Goal: Task Accomplishment & Management: Complete application form

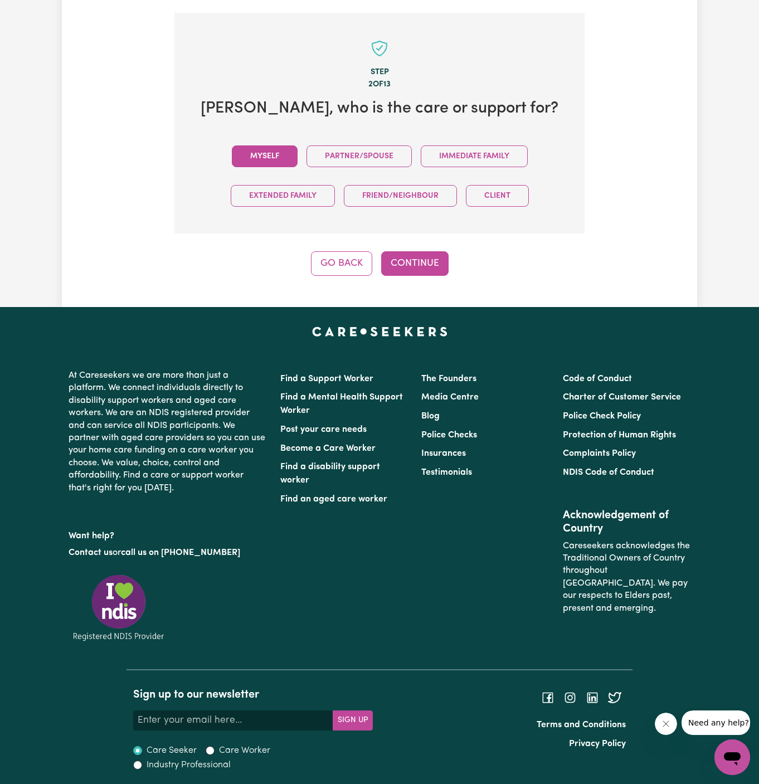
click at [293, 155] on button "Myself" at bounding box center [265, 156] width 66 height 22
click at [423, 263] on button "Continue" at bounding box center [414, 263] width 67 height 25
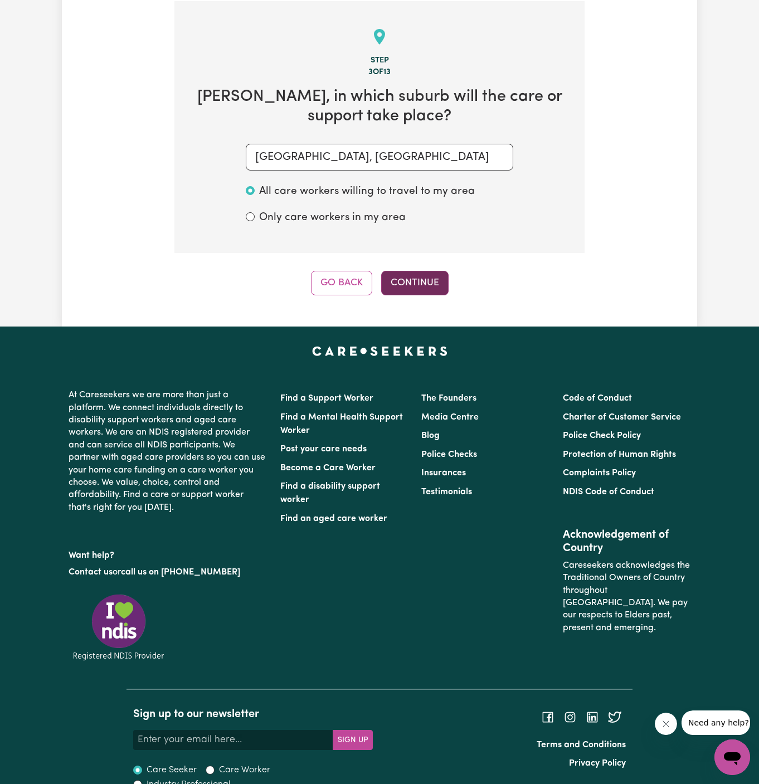
click at [410, 281] on button "Continue" at bounding box center [414, 283] width 67 height 25
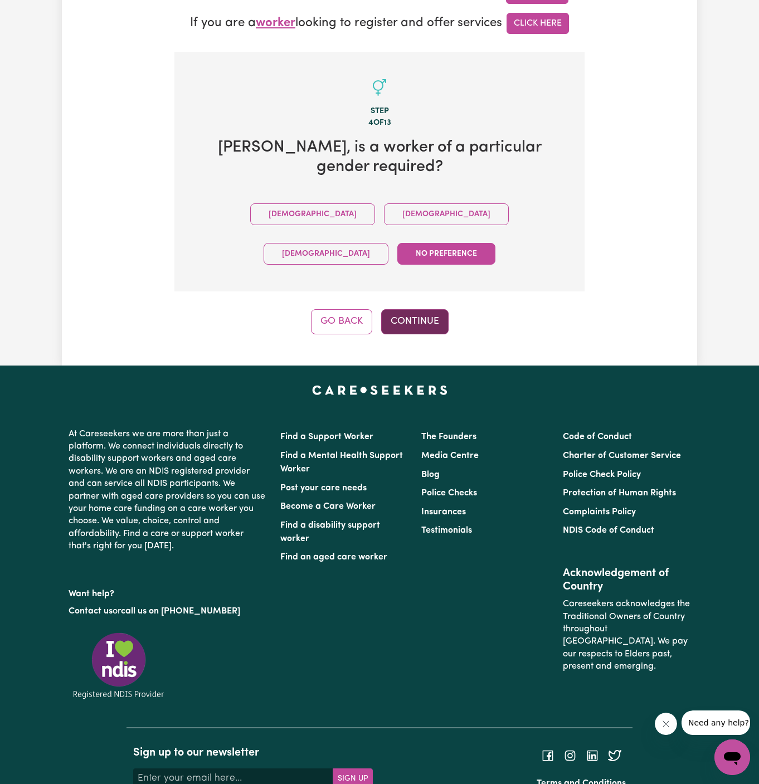
click at [411, 309] on button "Continue" at bounding box center [414, 321] width 67 height 25
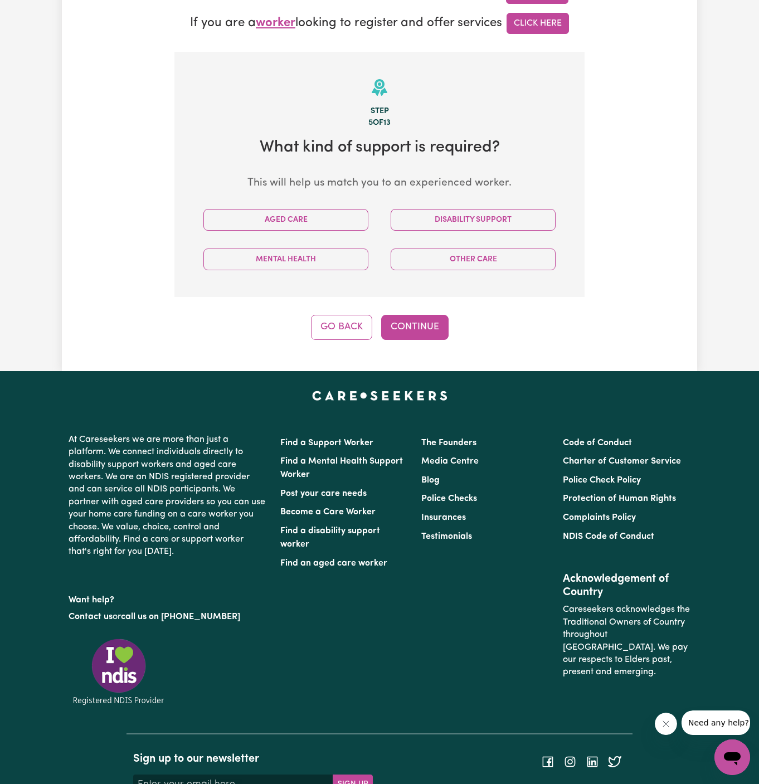
scroll to position [395, 0]
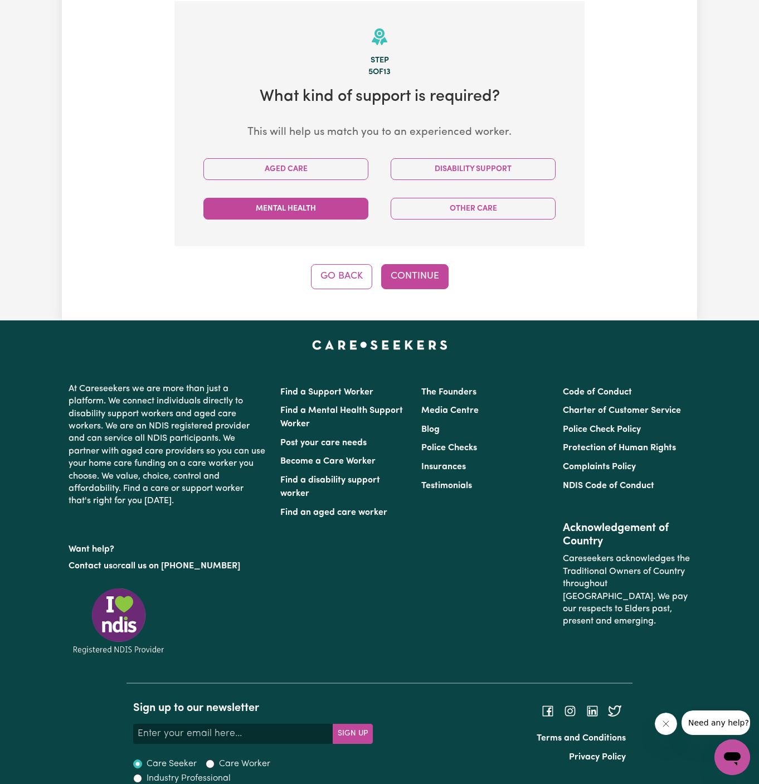
drag, startPoint x: 295, startPoint y: 166, endPoint x: 306, endPoint y: 203, distance: 39.0
click at [295, 165] on button "Aged Care" at bounding box center [285, 169] width 165 height 22
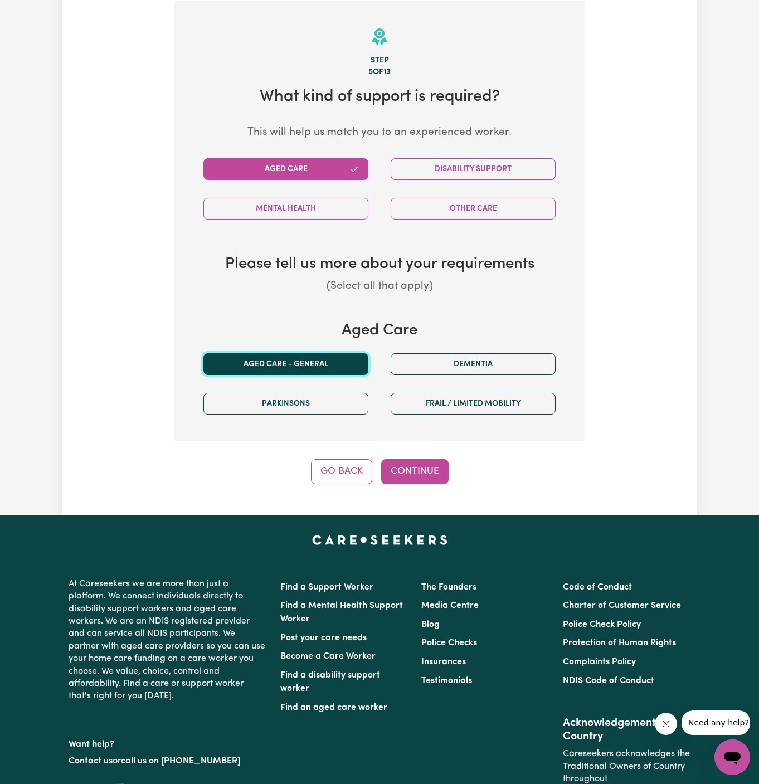
click at [351, 368] on button "Aged care - General" at bounding box center [285, 364] width 165 height 22
click at [396, 452] on div "Step 5 of 13 What kind of support is required? This will help us match you to a…" at bounding box center [379, 242] width 410 height 483
click at [401, 470] on button "Continue" at bounding box center [414, 471] width 67 height 25
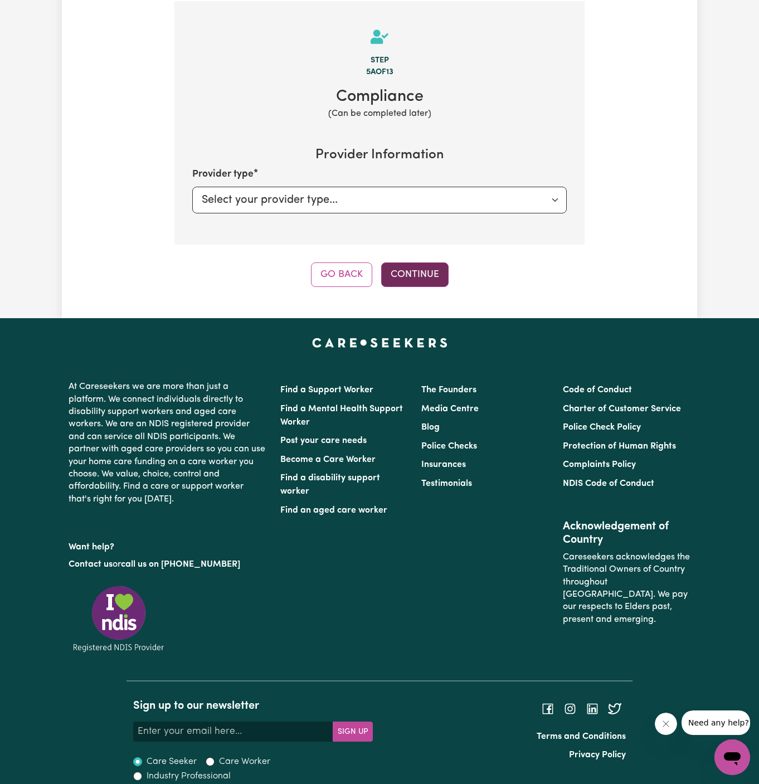
click at [418, 262] on button "Continue" at bounding box center [414, 274] width 67 height 25
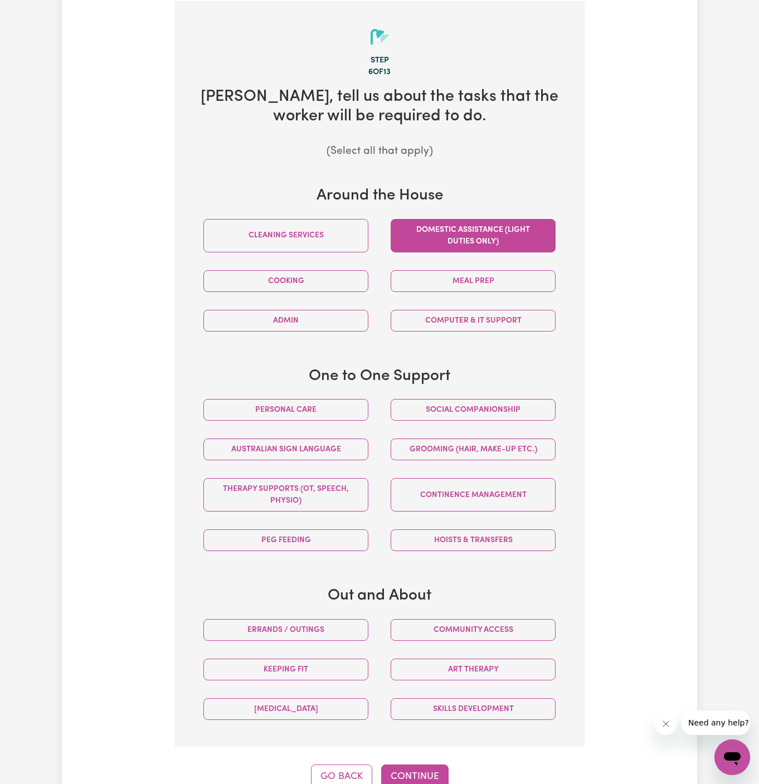
click at [449, 243] on button "Domestic assistance (light duties only)" at bounding box center [473, 235] width 165 height 33
click at [415, 776] on button "Continue" at bounding box center [414, 776] width 67 height 25
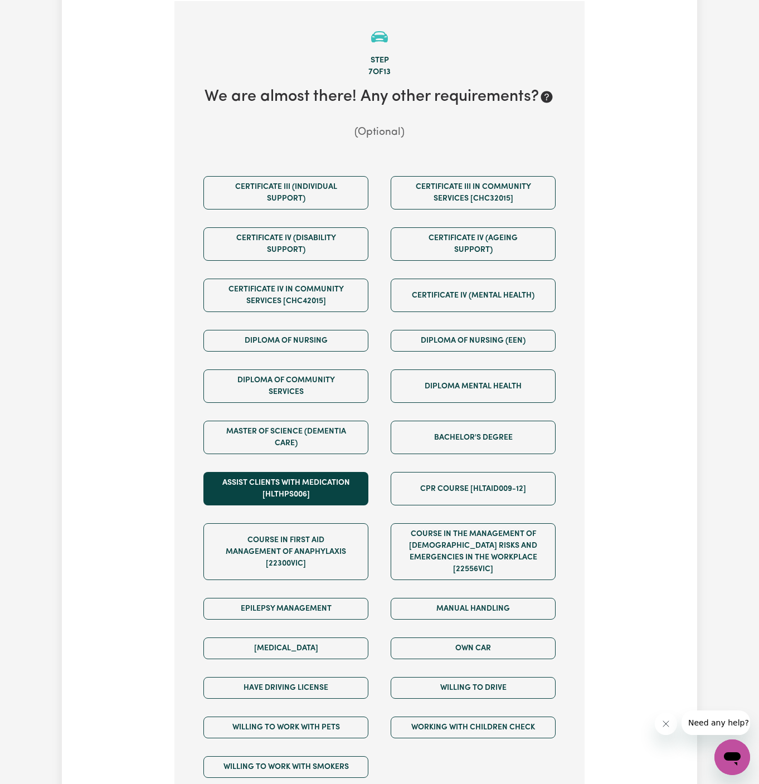
scroll to position [618, 0]
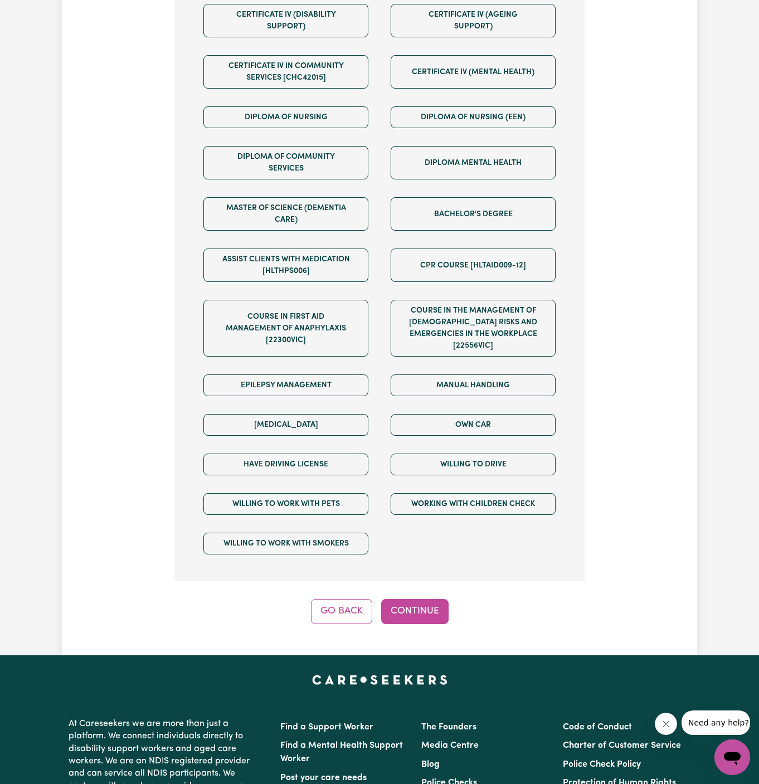
click at [410, 567] on div "Step 7 of 13 We are almost there! Any other requirements? (Optional) Certificat…" at bounding box center [379, 201] width 410 height 846
click at [410, 578] on div "Step 7 of 13 We are almost there! Any other requirements? (Optional) Certificat…" at bounding box center [379, 201] width 410 height 846
click at [417, 600] on button "Continue" at bounding box center [414, 611] width 67 height 25
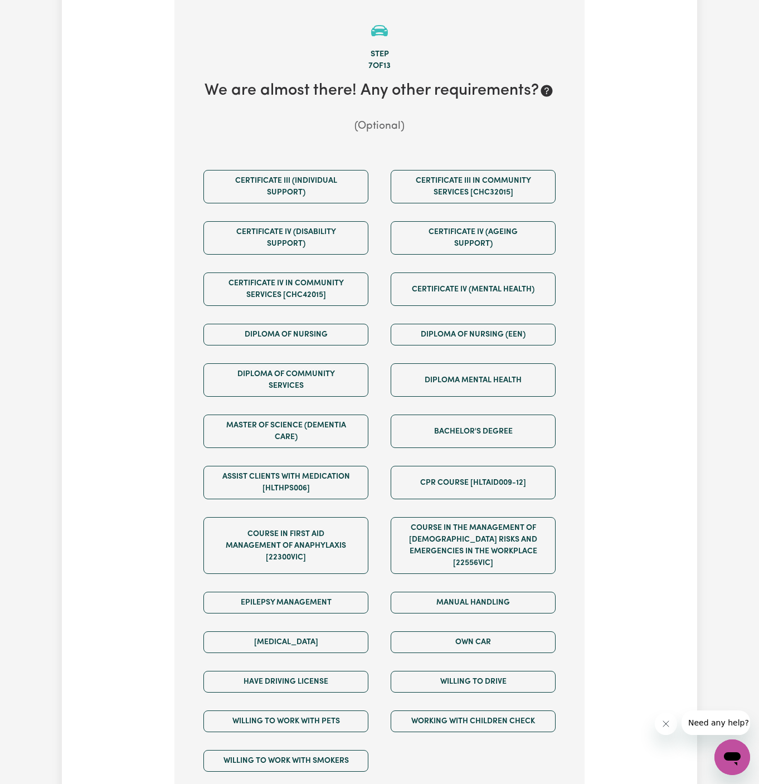
scroll to position [395, 0]
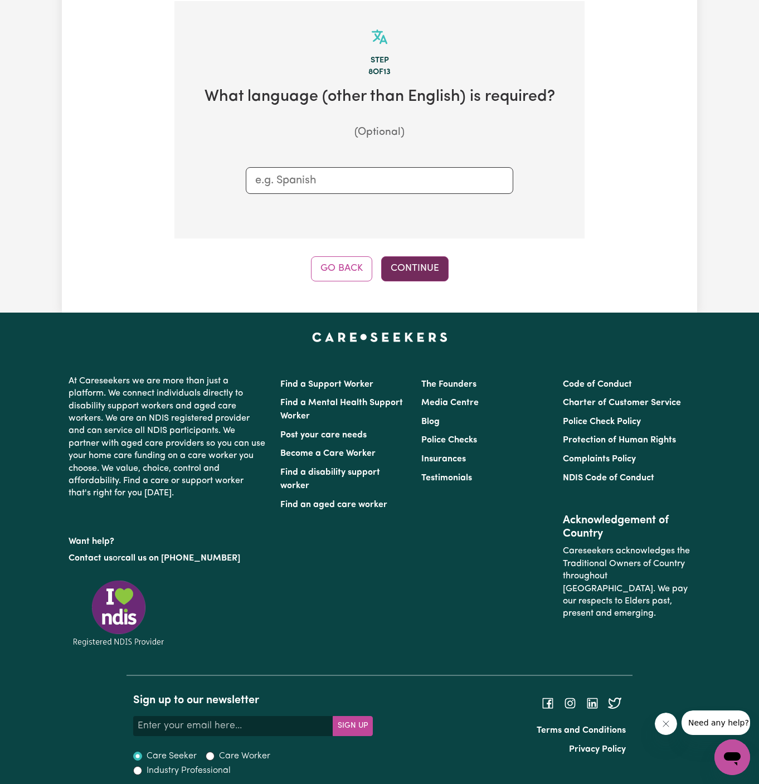
click at [412, 261] on button "Continue" at bounding box center [414, 268] width 67 height 25
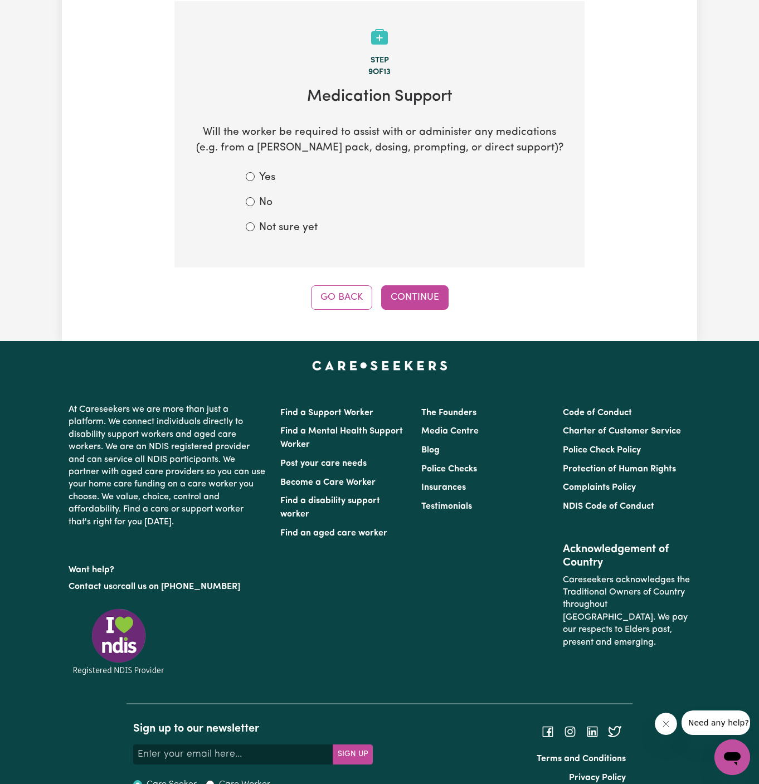
click at [286, 232] on label "Not sure yet" at bounding box center [288, 228] width 58 height 16
click at [255, 231] on input "Not sure yet" at bounding box center [250, 226] width 9 height 9
radio input "true"
click at [266, 210] on form "Yes No Not sure yet" at bounding box center [379, 203] width 267 height 66
click at [270, 197] on label "No" at bounding box center [265, 203] width 13 height 16
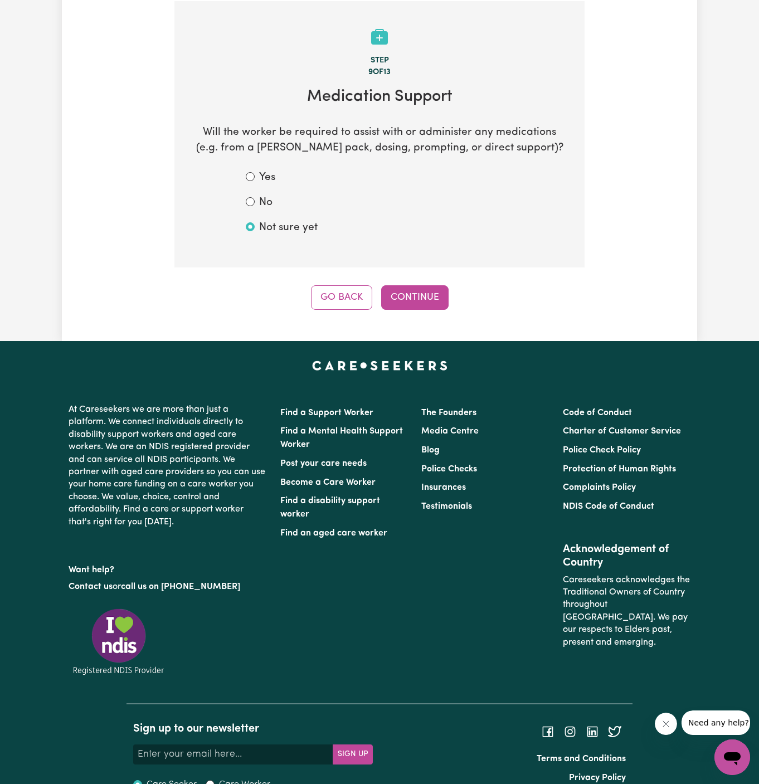
click at [255, 197] on input "No" at bounding box center [250, 201] width 9 height 9
radio input "true"
click at [411, 290] on button "Continue" at bounding box center [414, 297] width 67 height 25
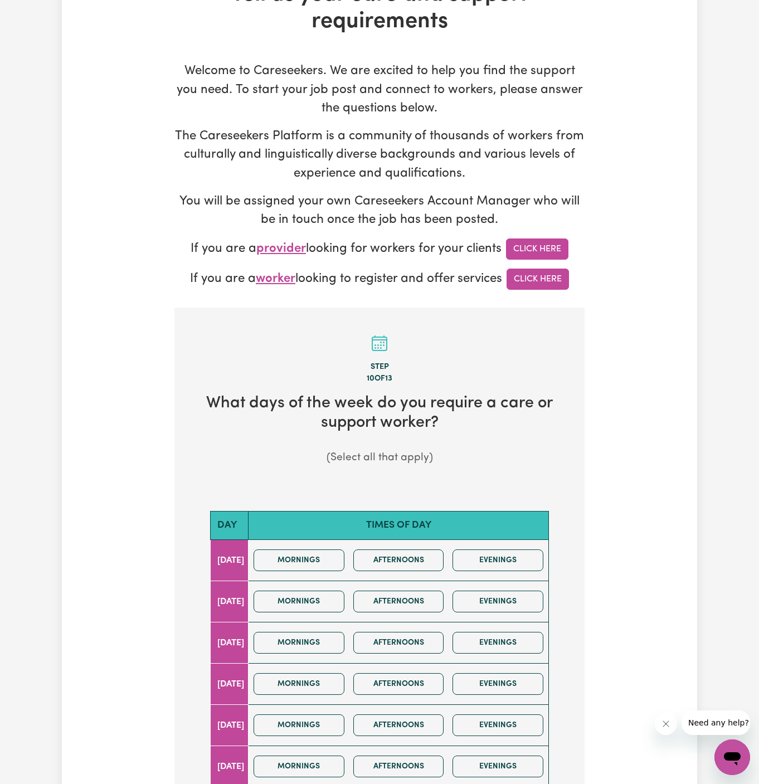
scroll to position [194, 0]
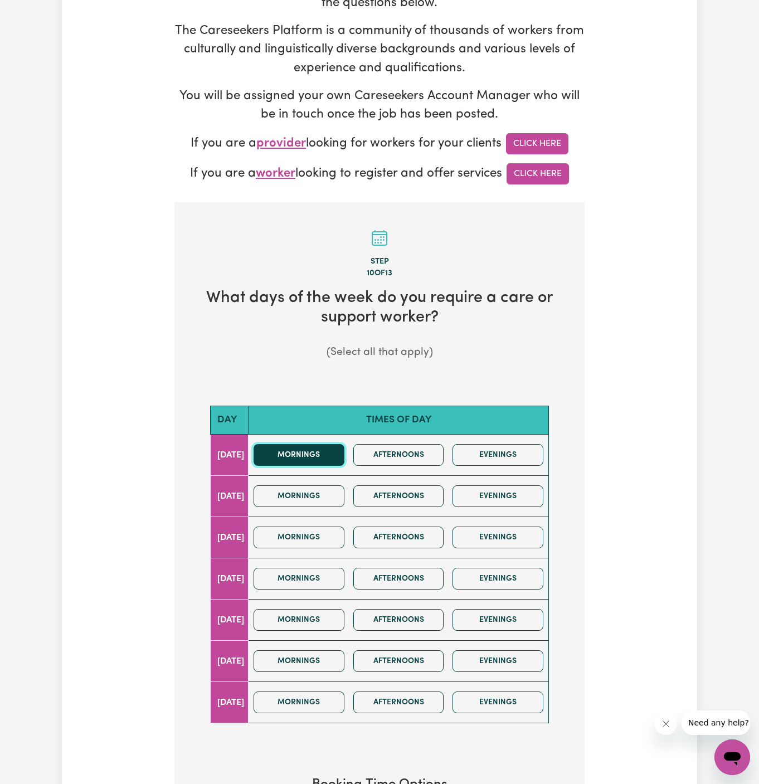
click at [308, 451] on button "Mornings" at bounding box center [298, 455] width 91 height 22
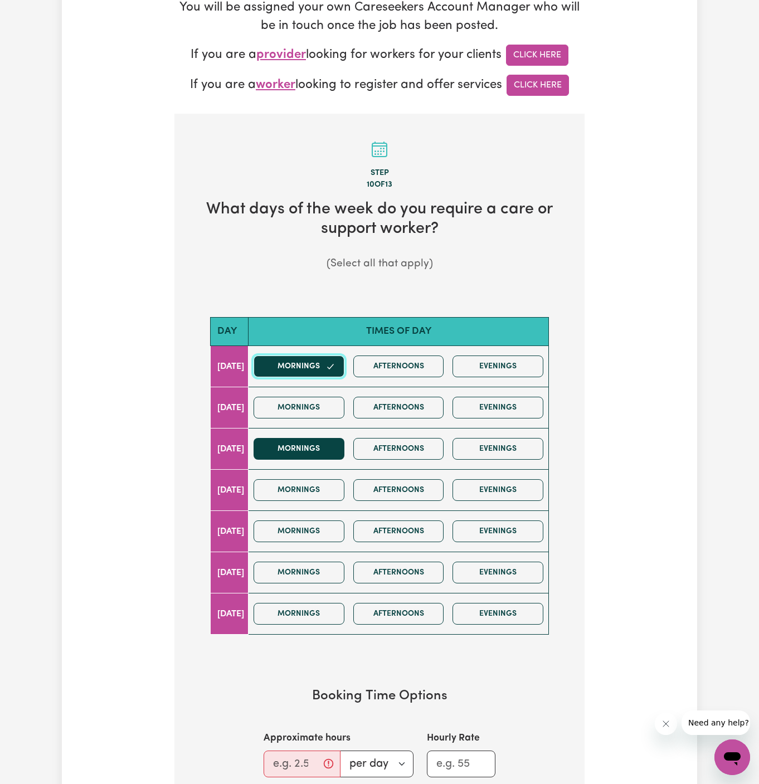
scroll to position [451, 0]
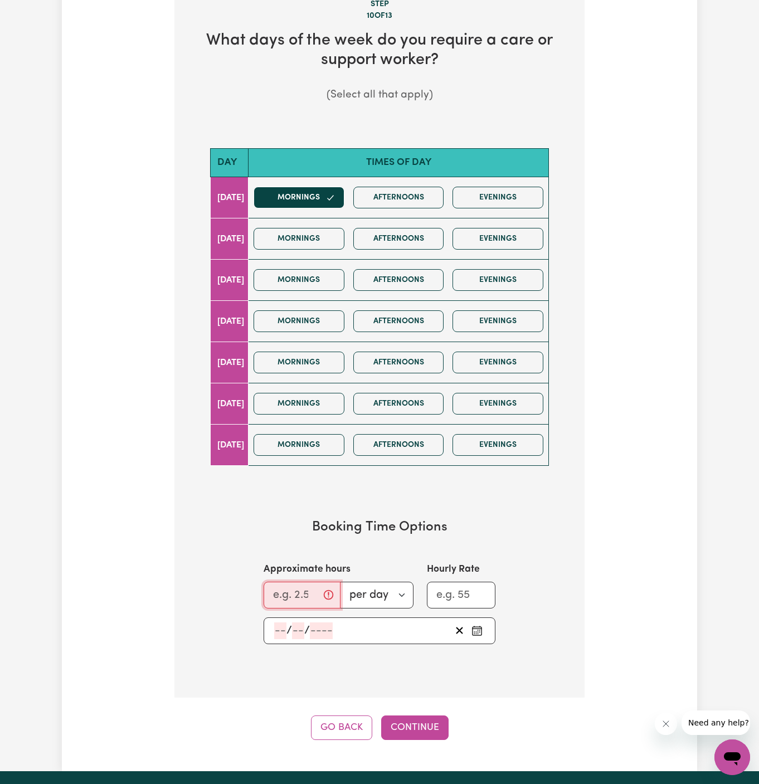
click at [301, 592] on input "Approximate hours" at bounding box center [301, 595] width 77 height 27
type input "3"
click at [277, 631] on input "number" at bounding box center [280, 630] width 12 height 17
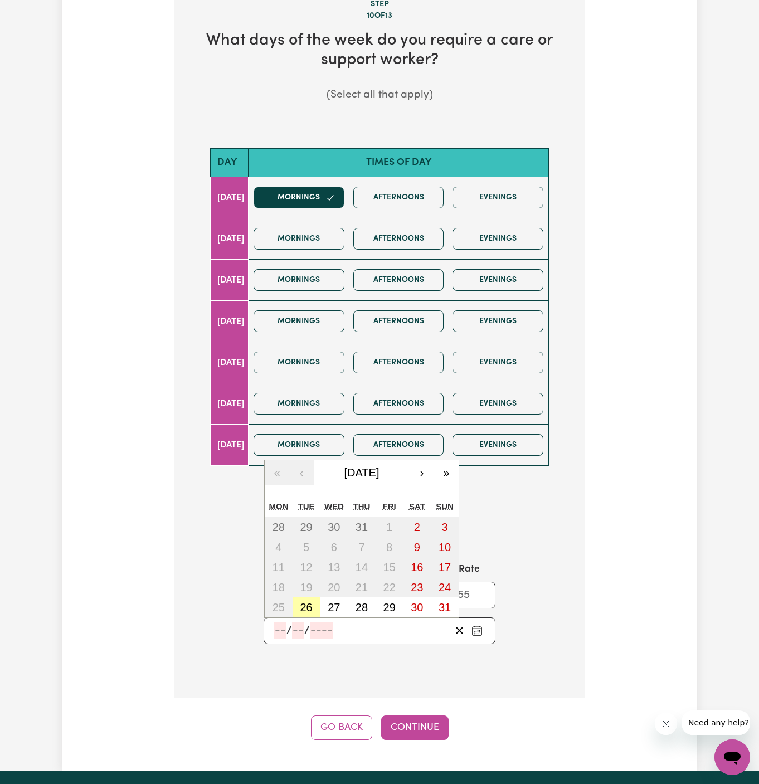
click at [305, 605] on abbr "26" at bounding box center [306, 607] width 12 height 12
type input "2025-08-26"
type input "26"
type input "8"
type input "2025"
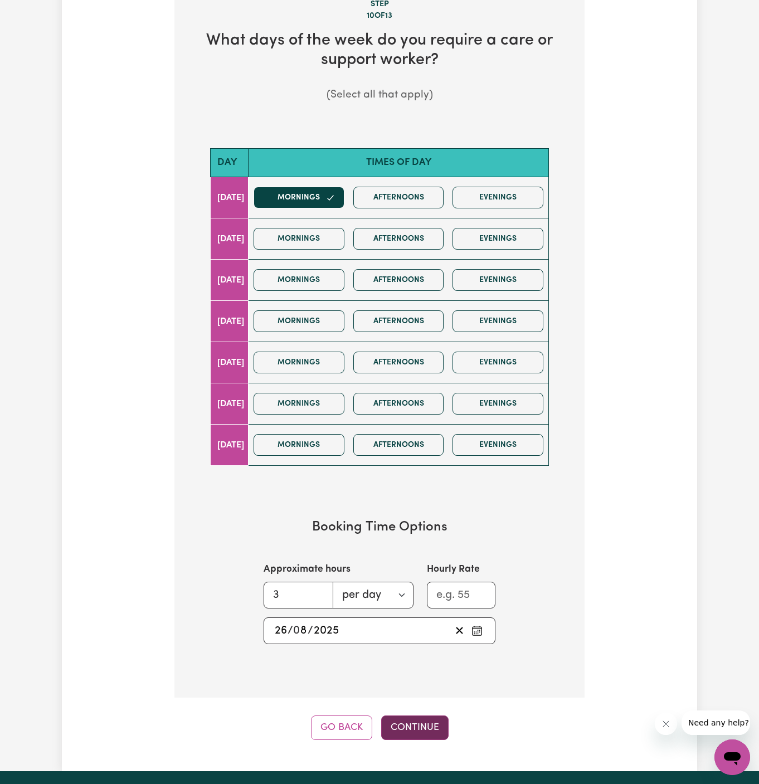
click at [392, 720] on button "Continue" at bounding box center [414, 727] width 67 height 25
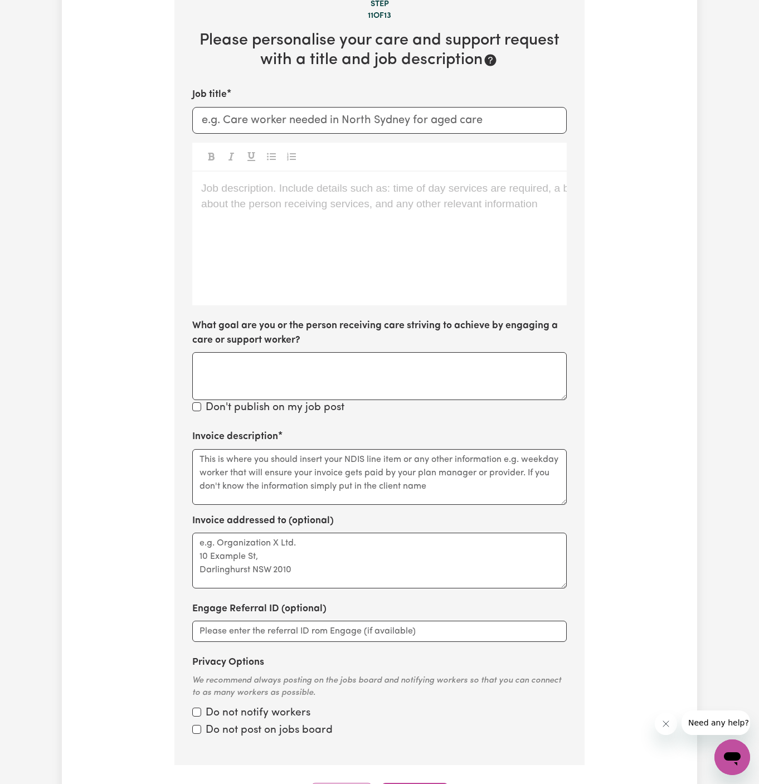
scroll to position [395, 0]
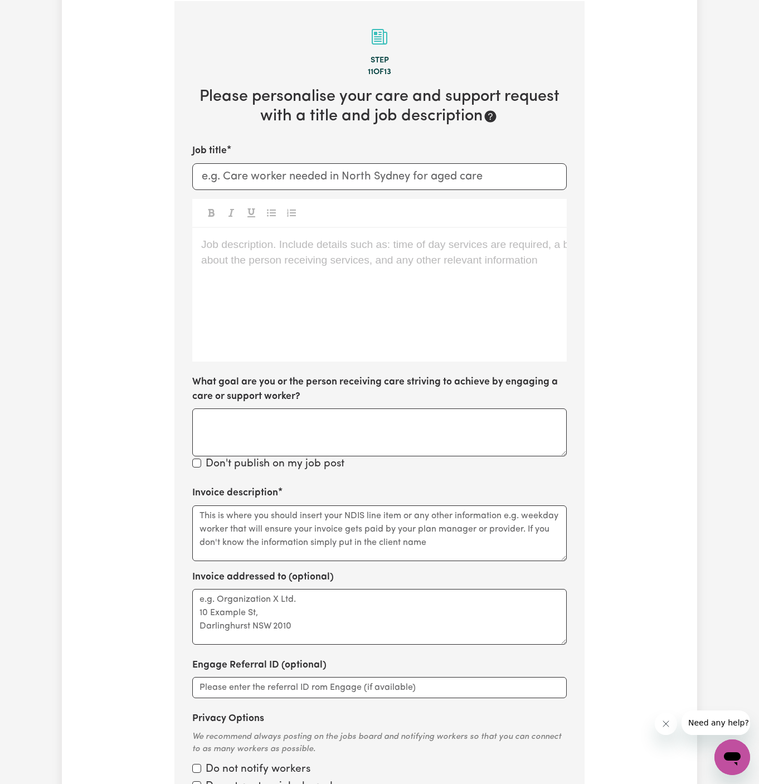
click at [268, 313] on div "Job description. Include details such as: time of day services are required, a …" at bounding box center [379, 295] width 374 height 134
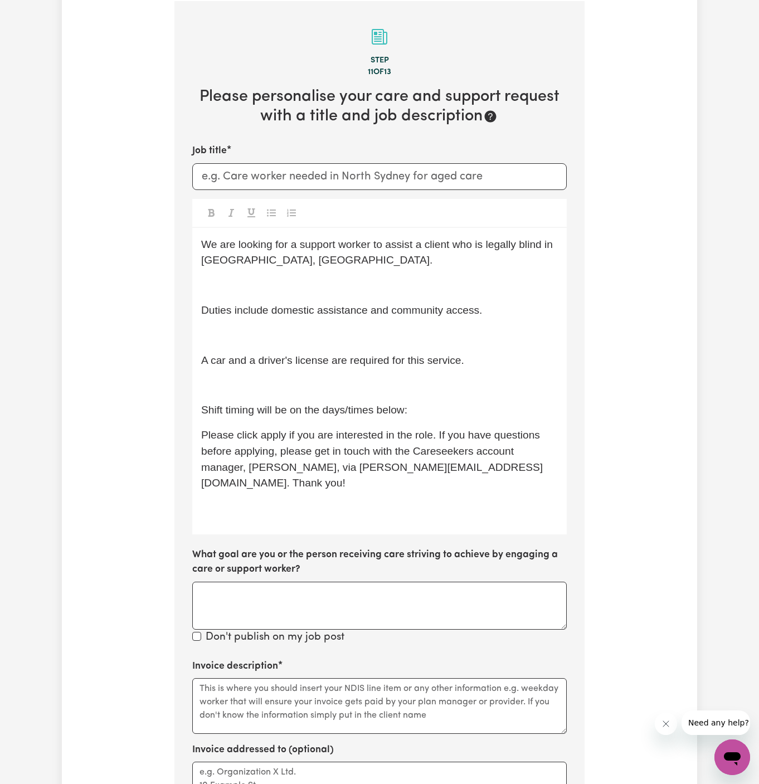
click at [372, 394] on div "We are looking for a support worker to assist a client who is legally blind in …" at bounding box center [379, 381] width 374 height 306
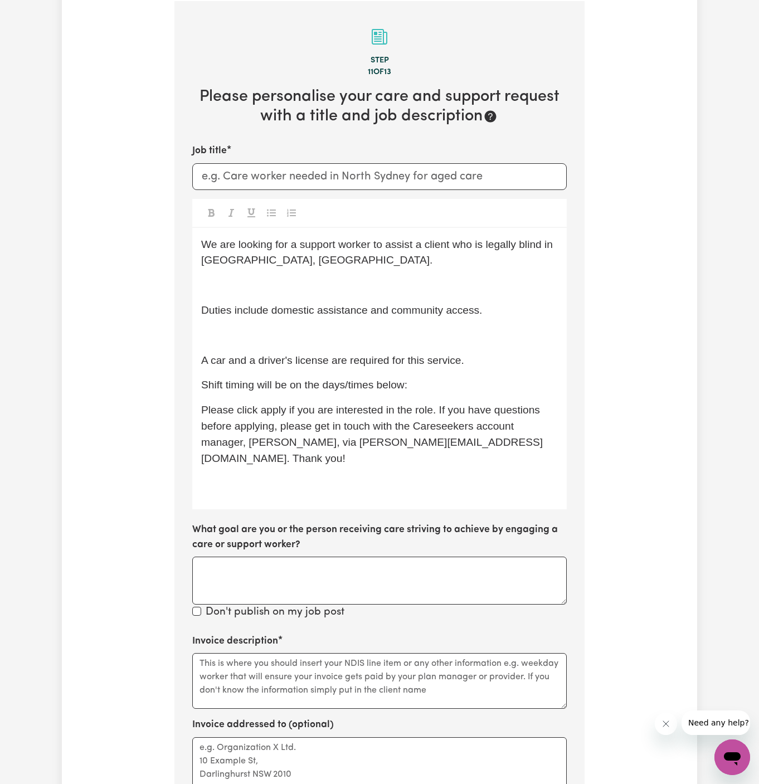
click at [339, 363] on span "A car and a driver's license are required for this service." at bounding box center [332, 360] width 263 height 12
click at [330, 338] on p "﻿" at bounding box center [379, 336] width 357 height 16
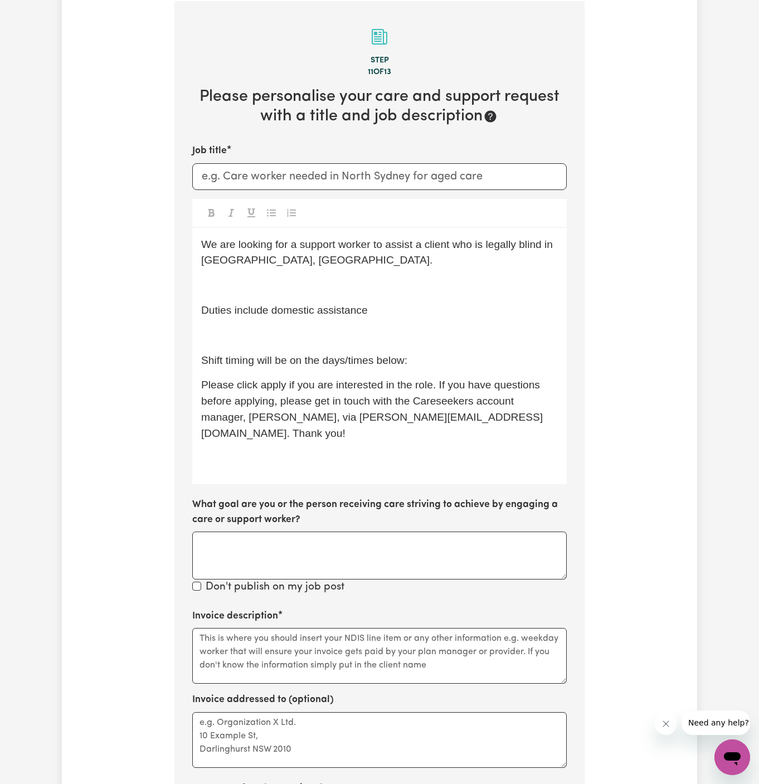
click at [417, 325] on div "We are looking for a support worker to assist a client who is legally blind in …" at bounding box center [379, 356] width 374 height 257
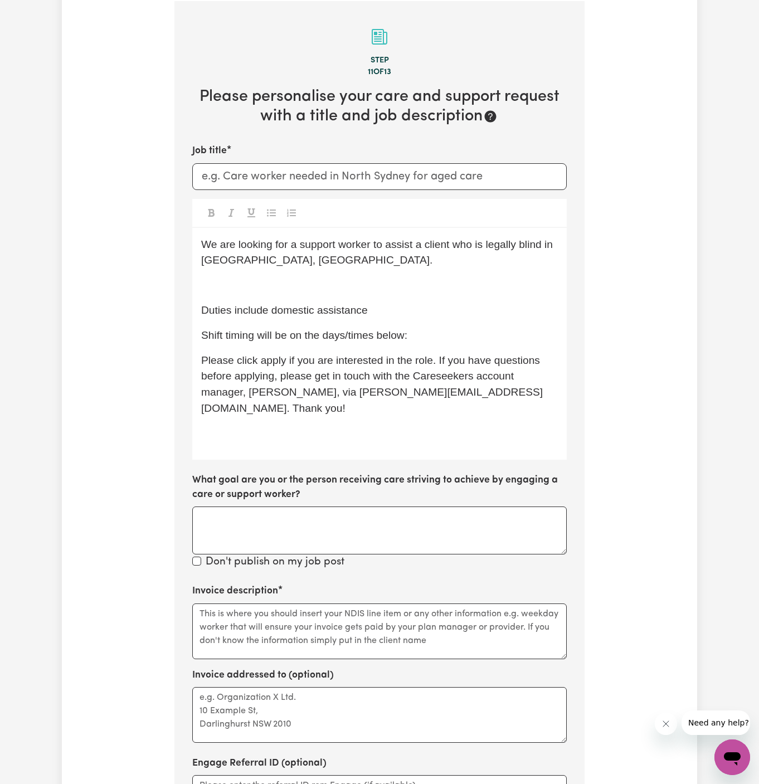
click at [428, 333] on p "Shift timing will be on the days/times below:" at bounding box center [379, 336] width 357 height 16
click at [365, 284] on p "﻿" at bounding box center [379, 285] width 357 height 16
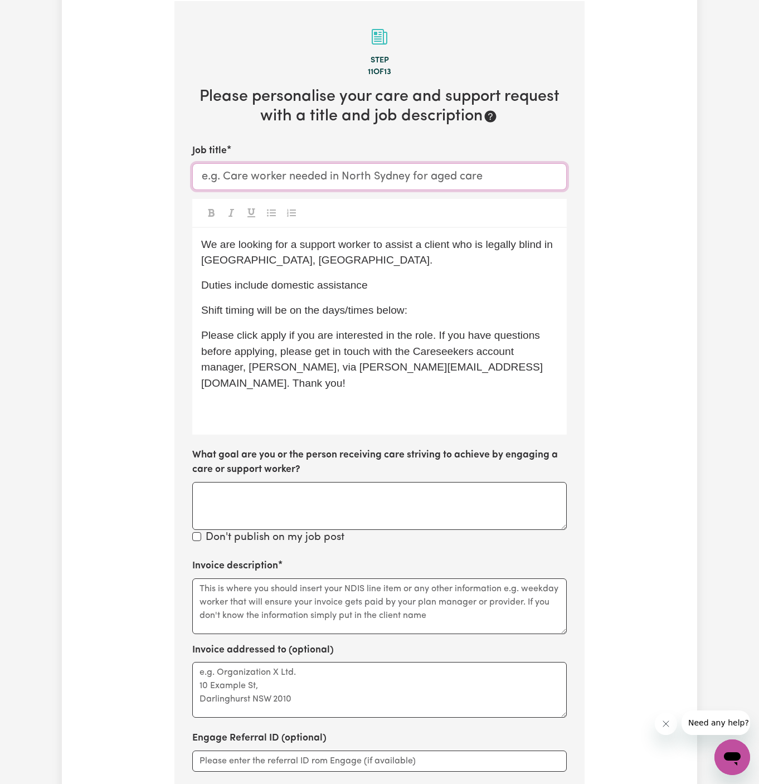
click at [364, 186] on input "Job title" at bounding box center [379, 176] width 374 height 27
click at [388, 401] on p "﻿" at bounding box center [379, 409] width 357 height 16
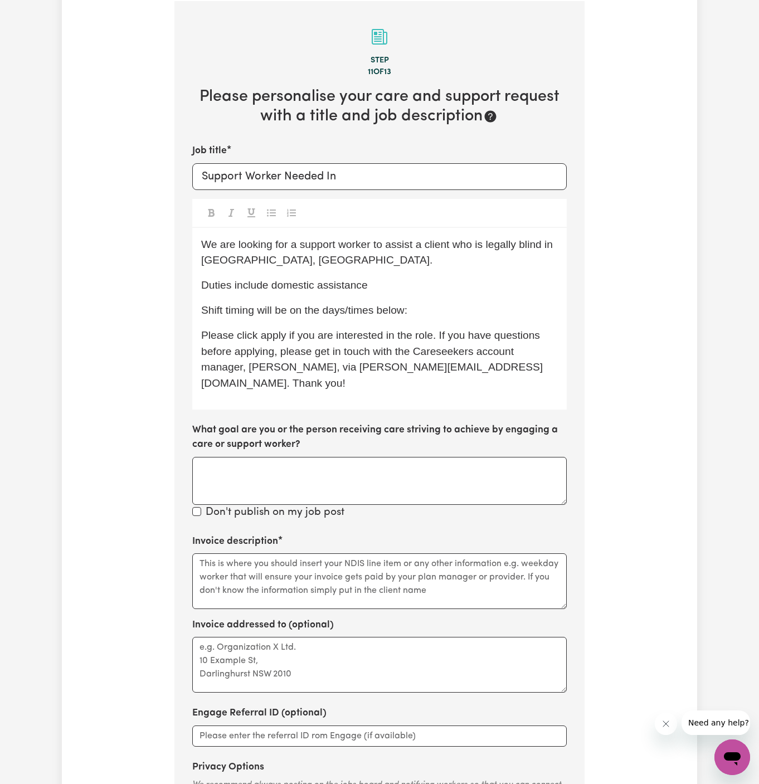
click at [324, 304] on span "Shift timing will be on the days/times below:" at bounding box center [304, 310] width 206 height 12
click at [365, 267] on p "We are looking for a support worker to assist a client who is legally blind in …" at bounding box center [379, 253] width 357 height 32
click at [399, 180] on input "Support Worker Needed In" at bounding box center [379, 176] width 374 height 27
paste input "Kenthurst, NSW"
type input "Support Worker Needed In Kenthurst, NSW"
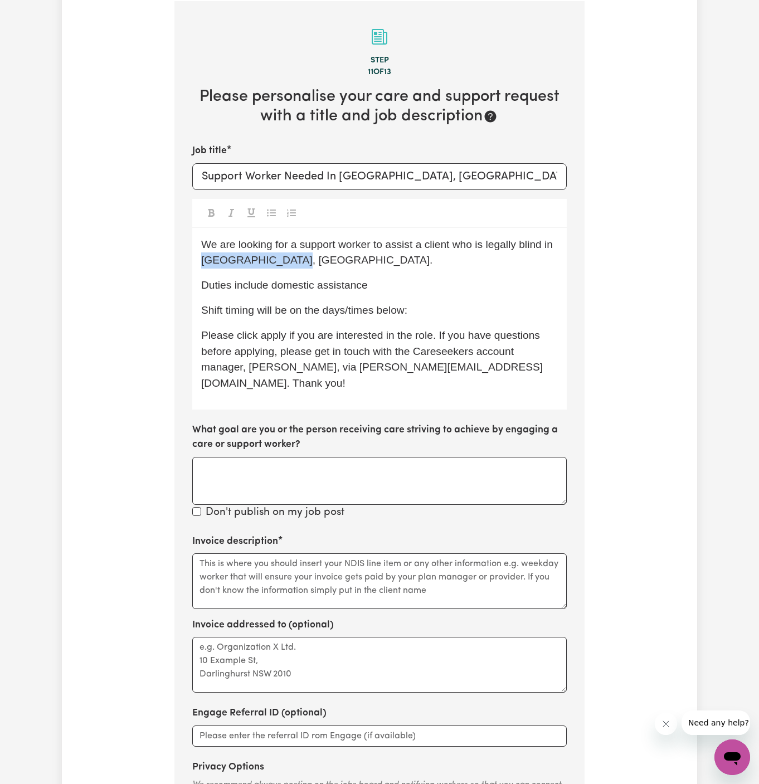
drag, startPoint x: 286, startPoint y: 262, endPoint x: 172, endPoint y: 265, distance: 114.2
click at [172, 265] on div "Tell us your care and support requirements Welcome to Careseekers. We are excit…" at bounding box center [379, 293] width 423 height 1237
drag, startPoint x: 543, startPoint y: 244, endPoint x: 467, endPoint y: 244, distance: 75.8
click at [467, 244] on span "We are looking for a support worker to assist a client who is legally blind in …" at bounding box center [378, 252] width 354 height 28
click at [419, 244] on span "We are looking for a support worker to assist a client in Kenthurst, NSW." at bounding box center [332, 252] width 262 height 28
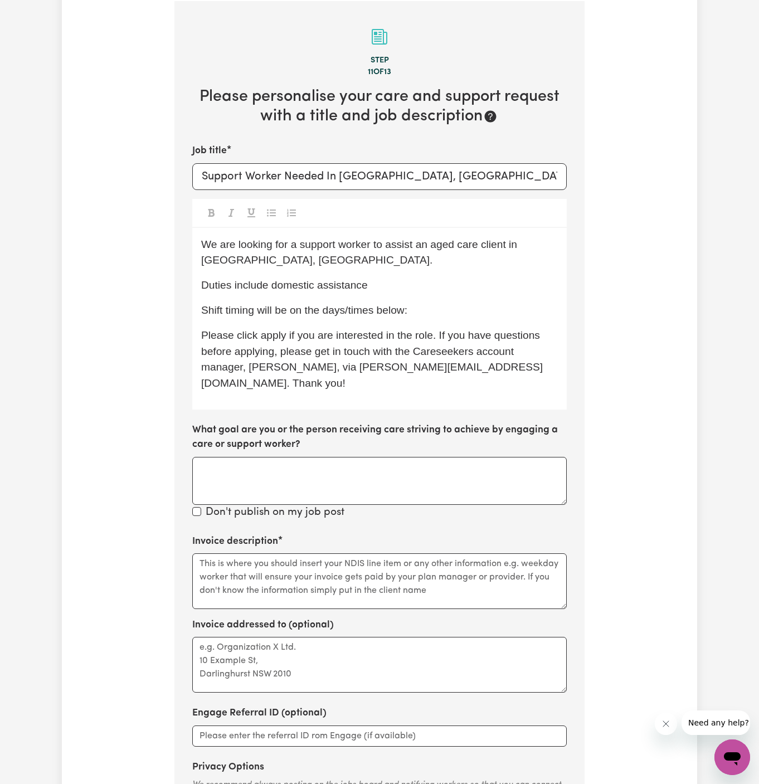
click at [364, 271] on div "We are looking for a support worker to assist an aged care client in Kenthurst,…" at bounding box center [379, 319] width 374 height 182
click at [369, 284] on p "Duties include domestic assistance" at bounding box center [379, 285] width 357 height 16
click at [402, 302] on p "Shift timing will be on the days/times below:" at bounding box center [379, 310] width 357 height 16
drag, startPoint x: 290, startPoint y: 311, endPoint x: 489, endPoint y: 310, distance: 198.3
click at [489, 310] on p "Shift timing will be on the days/times below:" at bounding box center [379, 310] width 357 height 16
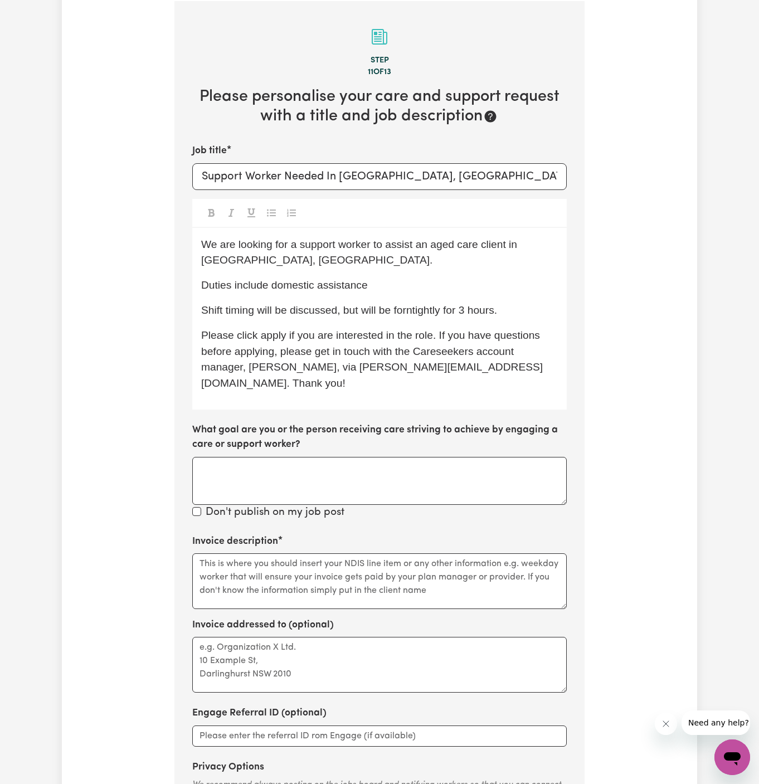
click at [416, 319] on div "We are looking for a support worker to assist an aged care client in Kenthurst,…" at bounding box center [379, 319] width 374 height 182
click at [419, 307] on span "Shift timing will be discussed, but will be forntightly for 3 hours." at bounding box center [349, 310] width 296 height 12
click at [475, 346] on span "Please click apply if you are interested in the role. If you have questions bef…" at bounding box center [371, 359] width 341 height 60
click at [275, 334] on span "Please click apply if you are interested in the role. If you have questions bef…" at bounding box center [371, 359] width 341 height 60
click at [370, 343] on p "Please click Apply if you are interested in the role. If you have questions bef…" at bounding box center [379, 360] width 357 height 64
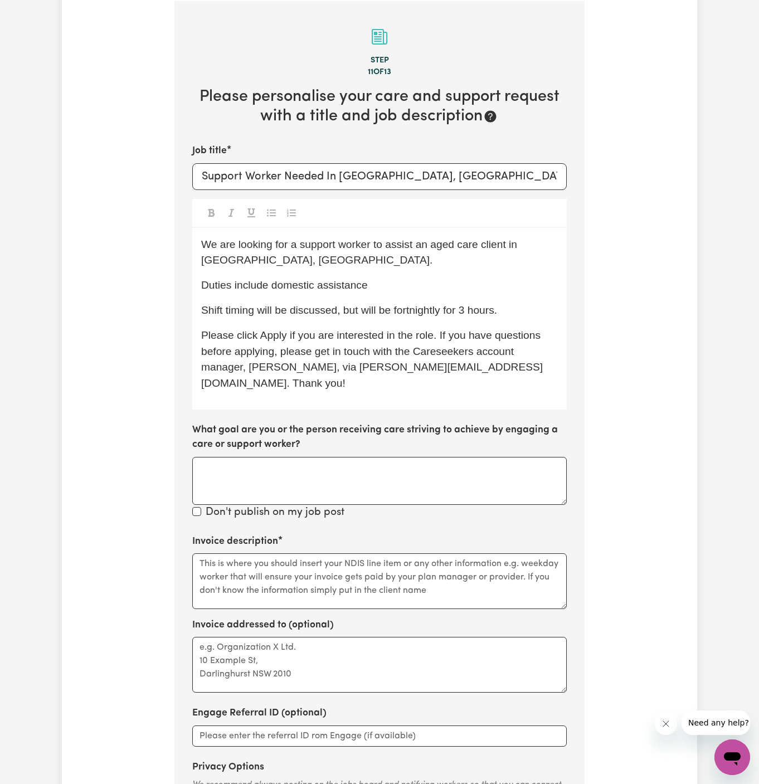
click at [228, 309] on span "Shift timing will be discussed, but will be fortnightly for 3 hours." at bounding box center [349, 310] width 296 height 12
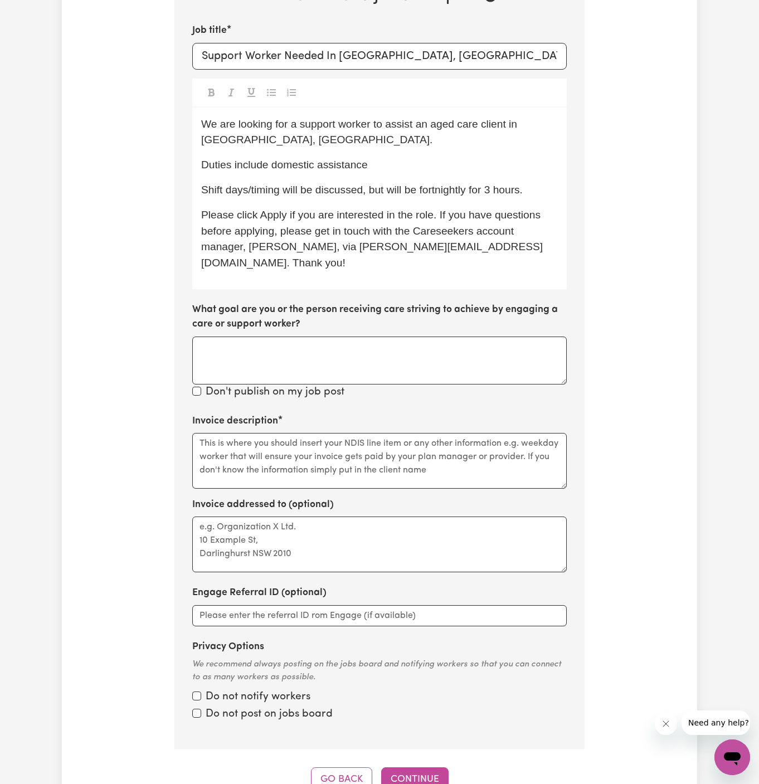
scroll to position [611, 0]
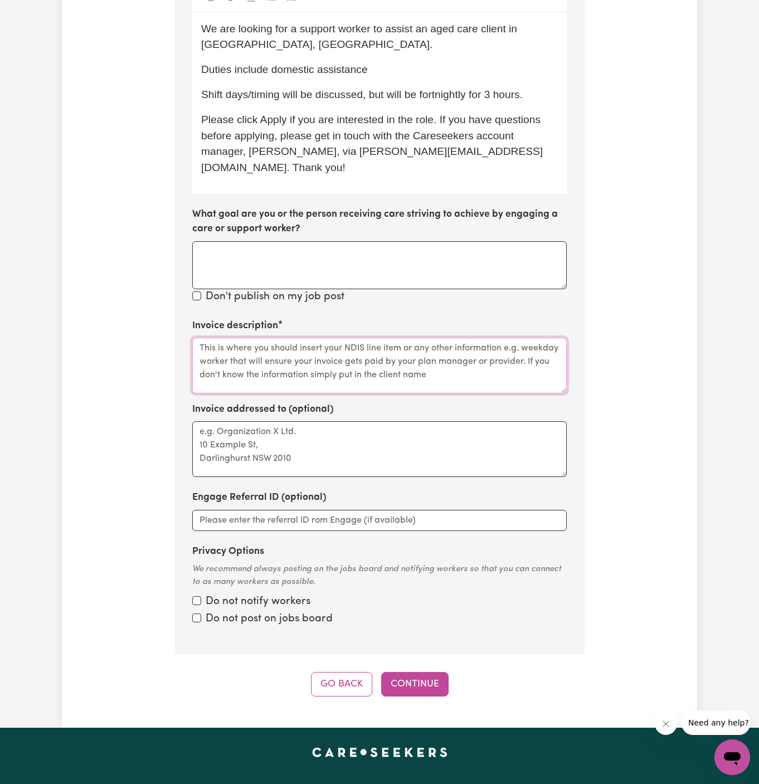
click at [436, 341] on textarea "Invoice description" at bounding box center [379, 366] width 374 height 56
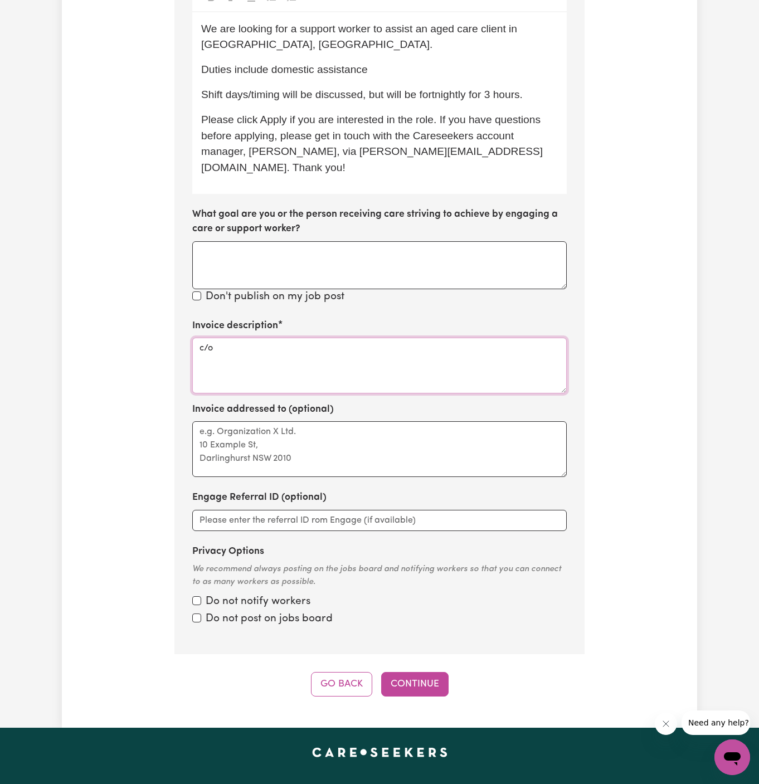
paste textarea "Vitality Club"
click at [207, 338] on textarea "c/o Vitality Club" at bounding box center [379, 366] width 374 height 56
type textarea "c/o Vitality Club"
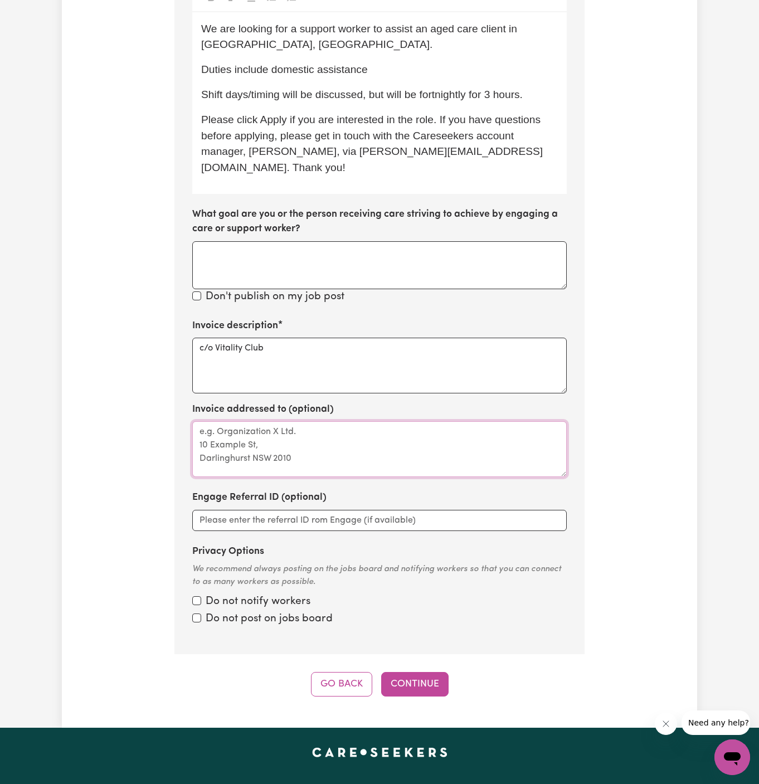
click at [257, 454] on textarea "Invoice addressed to (optional)" at bounding box center [379, 449] width 374 height 56
paste textarea "c/o Vitality Club"
type textarea "c/o Vitality Club"
click at [427, 672] on button "Continue" at bounding box center [414, 684] width 67 height 25
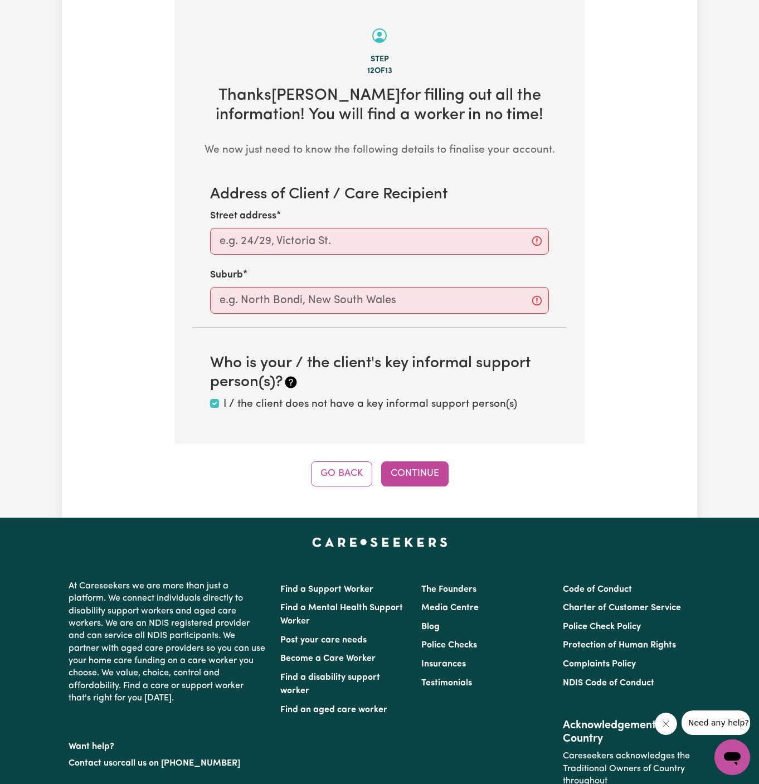
scroll to position [395, 0]
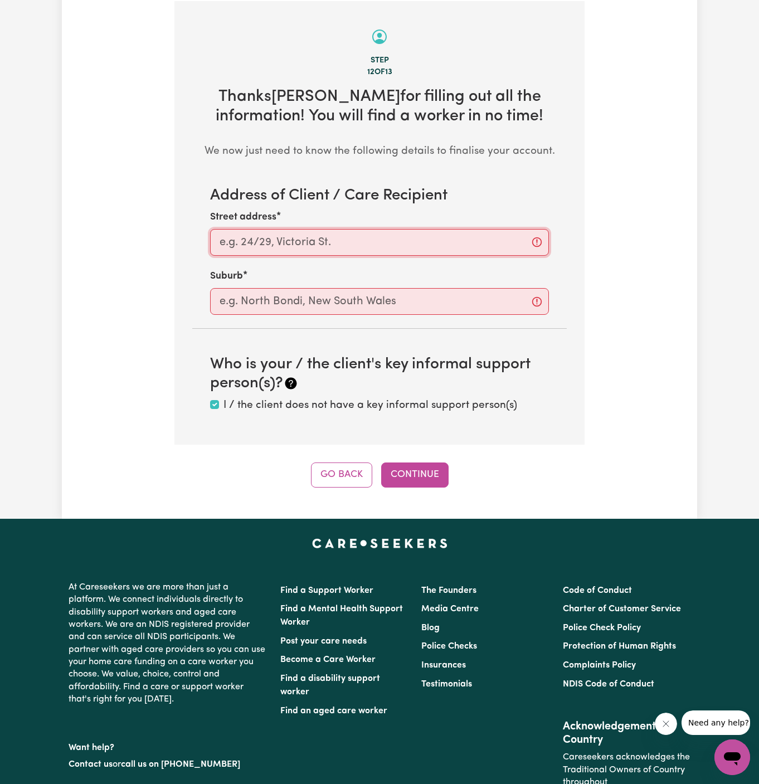
click at [360, 240] on input "Street address" at bounding box center [379, 242] width 339 height 27
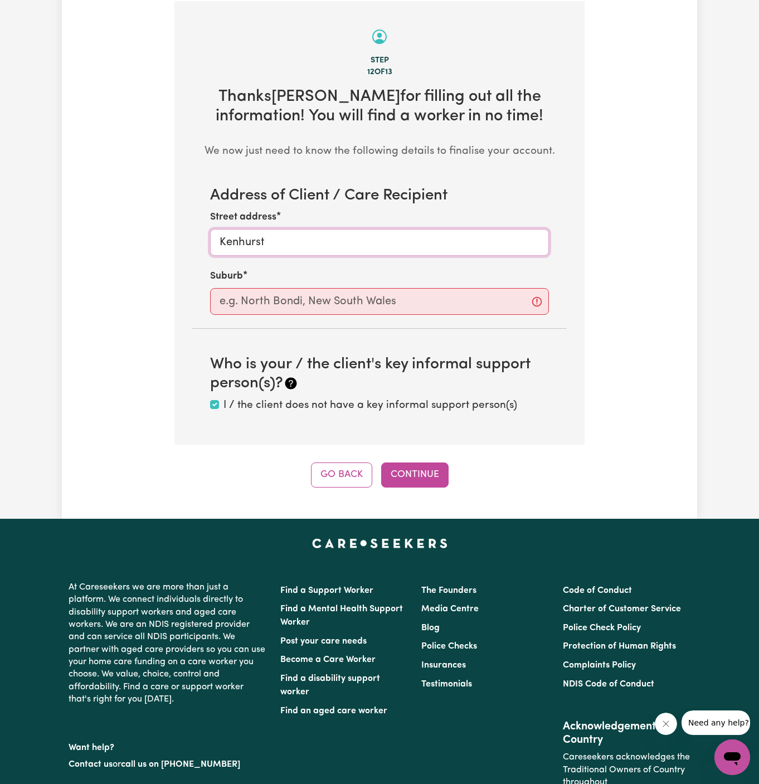
click at [256, 247] on input "Kenhurst" at bounding box center [379, 242] width 339 height 27
click at [243, 225] on div "Street address Kenhurst" at bounding box center [379, 233] width 339 height 46
click at [237, 246] on input "Kenhurst" at bounding box center [379, 242] width 339 height 27
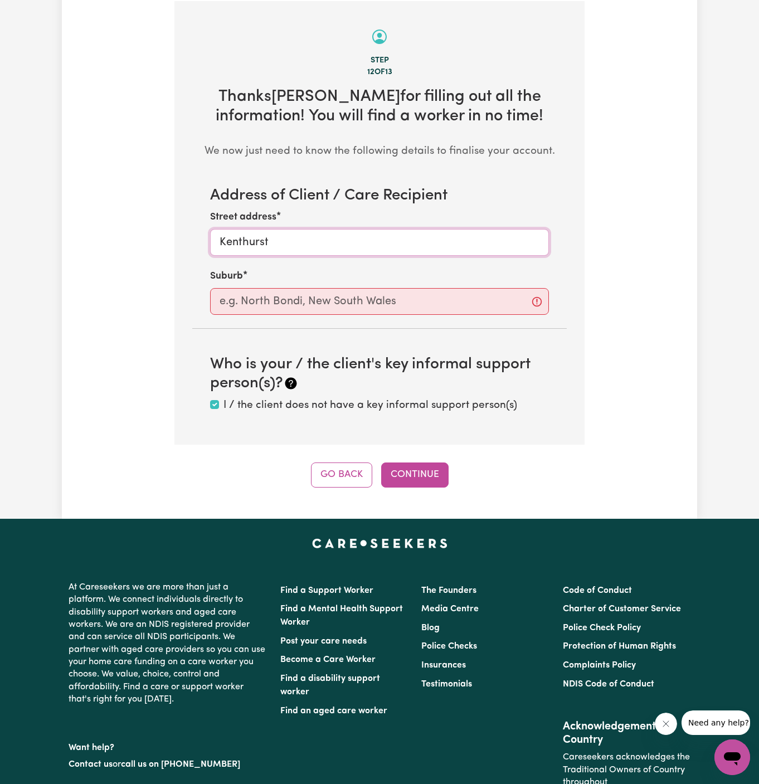
click at [237, 246] on input "Kenthurst" at bounding box center [379, 242] width 339 height 27
type input "Kenthurst"
click at [258, 311] on input "text" at bounding box center [379, 301] width 339 height 27
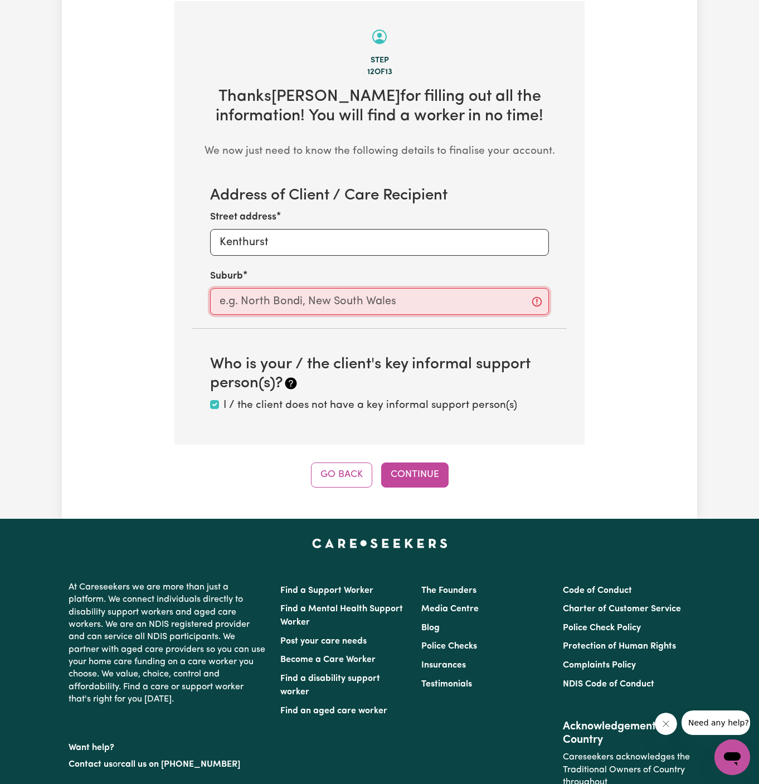
paste input "Kenthurst"
type input "Kenthurst"
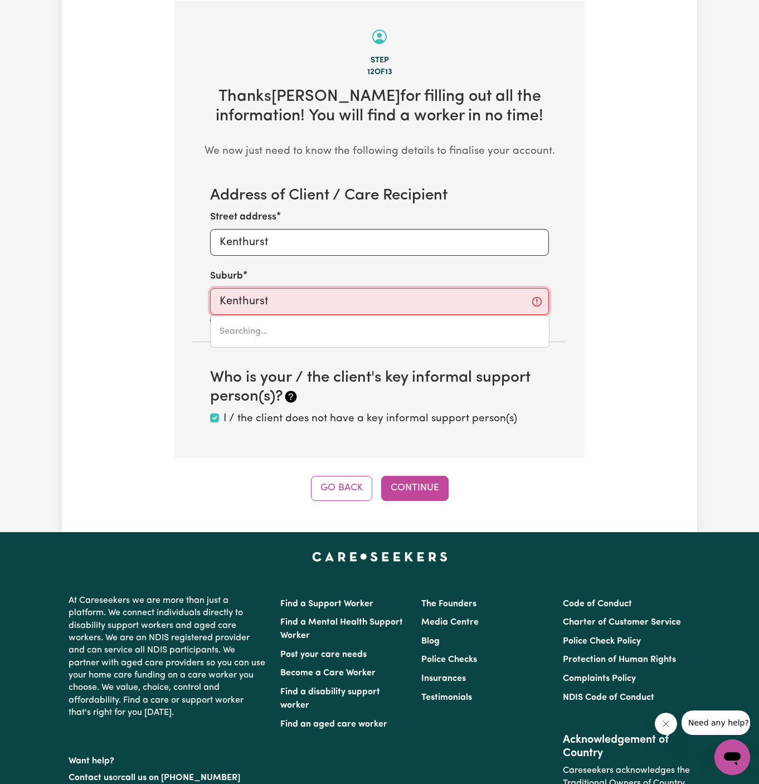
type input "Kenthurst, New South Wales, 2156"
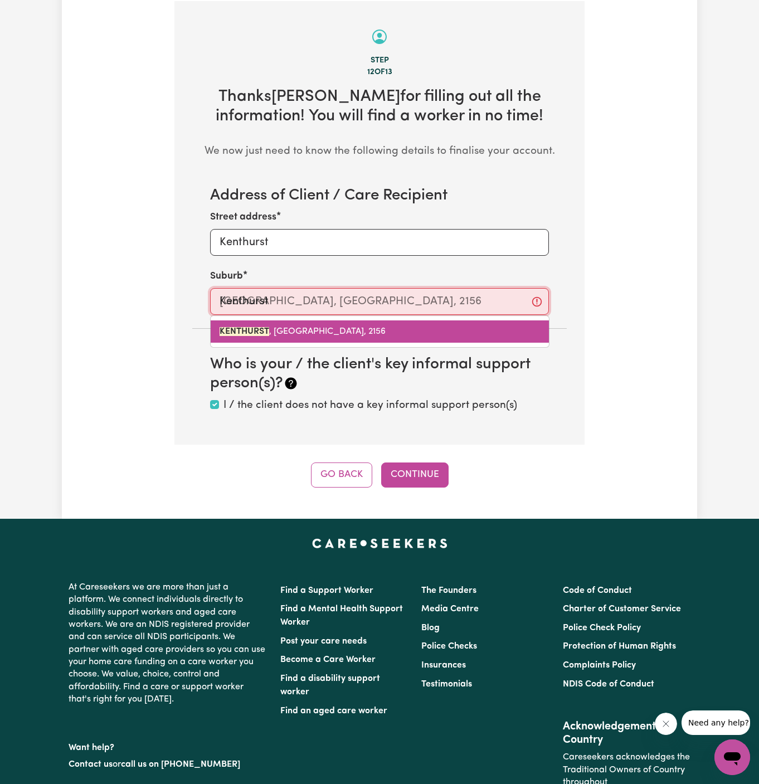
click at [340, 327] on span "KENTHURST , New South Wales, 2156" at bounding box center [302, 331] width 166 height 9
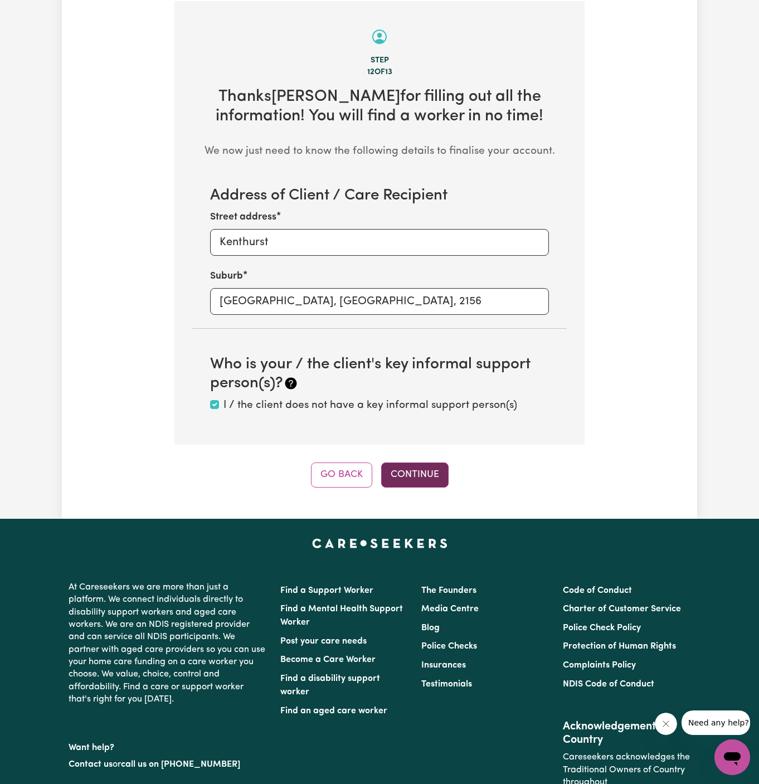
click at [409, 470] on button "Continue" at bounding box center [414, 474] width 67 height 25
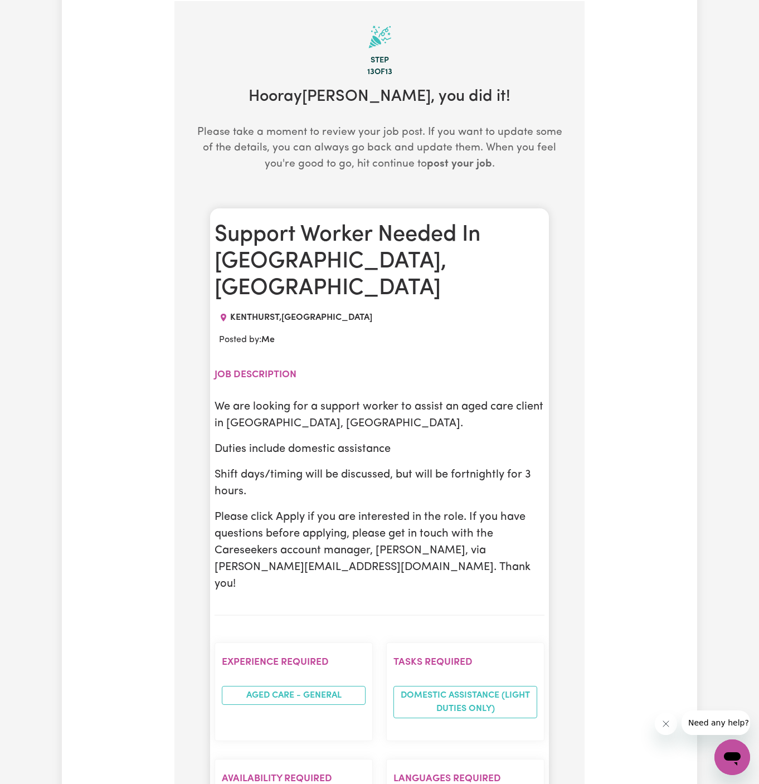
scroll to position [412, 0]
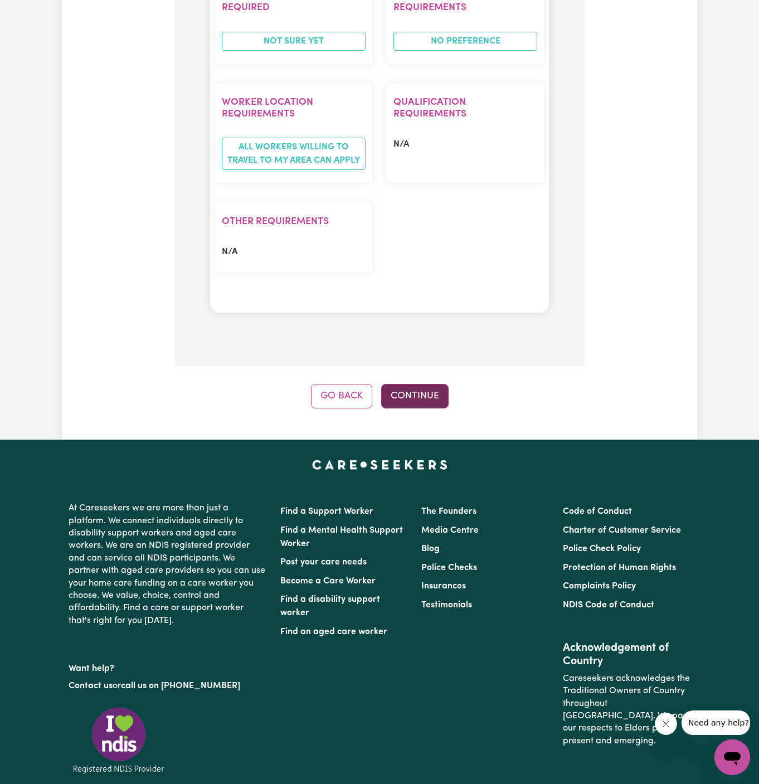
click at [425, 384] on button "Continue" at bounding box center [414, 396] width 67 height 25
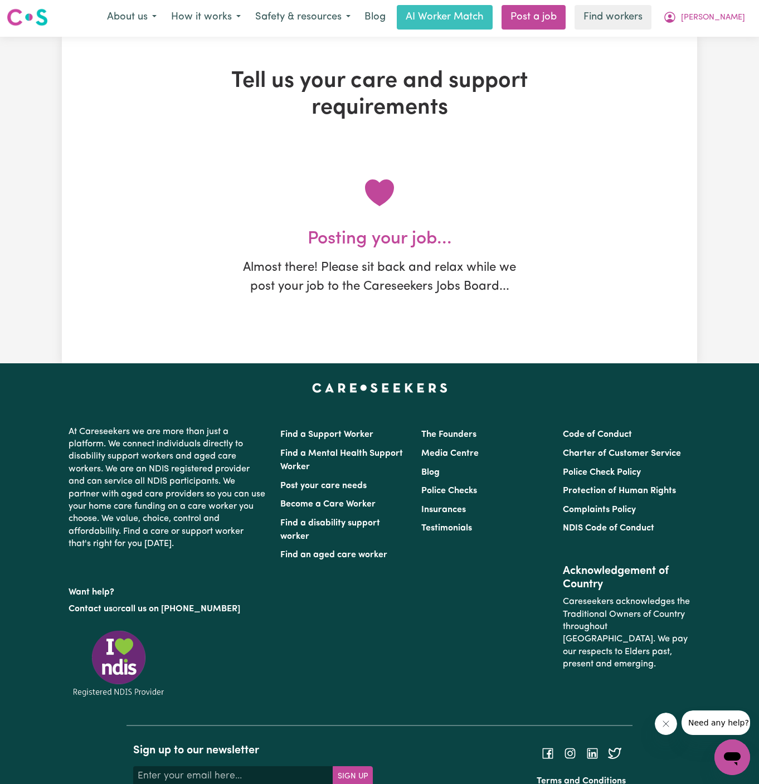
scroll to position [0, 0]
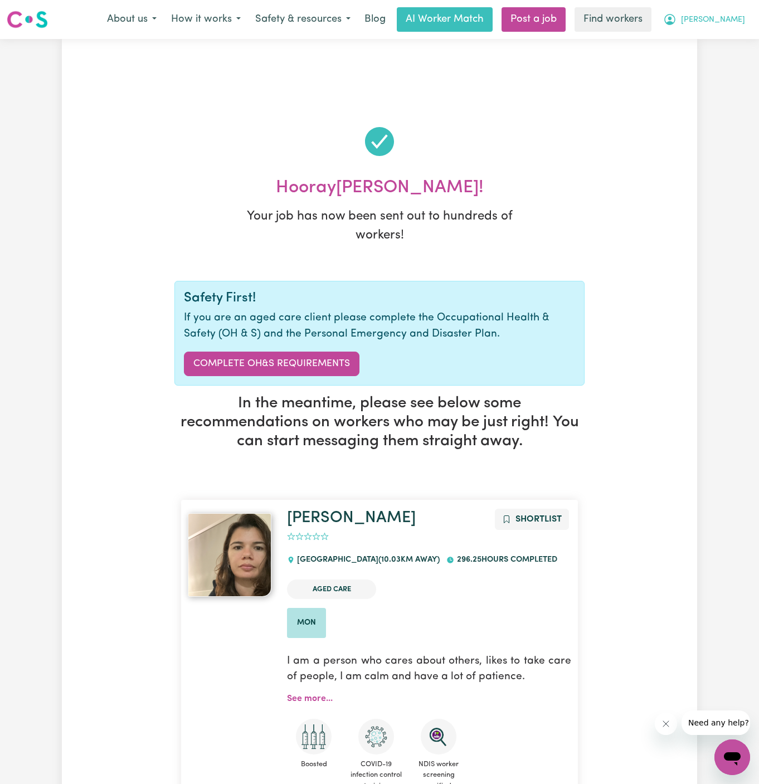
click at [736, 21] on span "[PERSON_NAME]" at bounding box center [713, 20] width 64 height 12
click at [724, 45] on link "My Dashboard" at bounding box center [707, 43] width 88 height 21
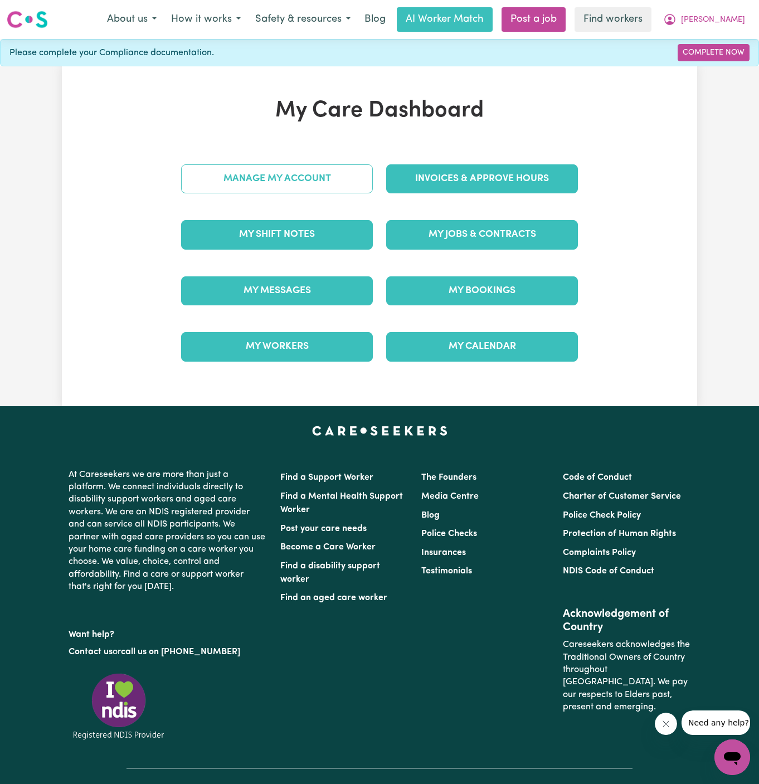
click at [287, 182] on link "Manage My Account" at bounding box center [277, 178] width 192 height 29
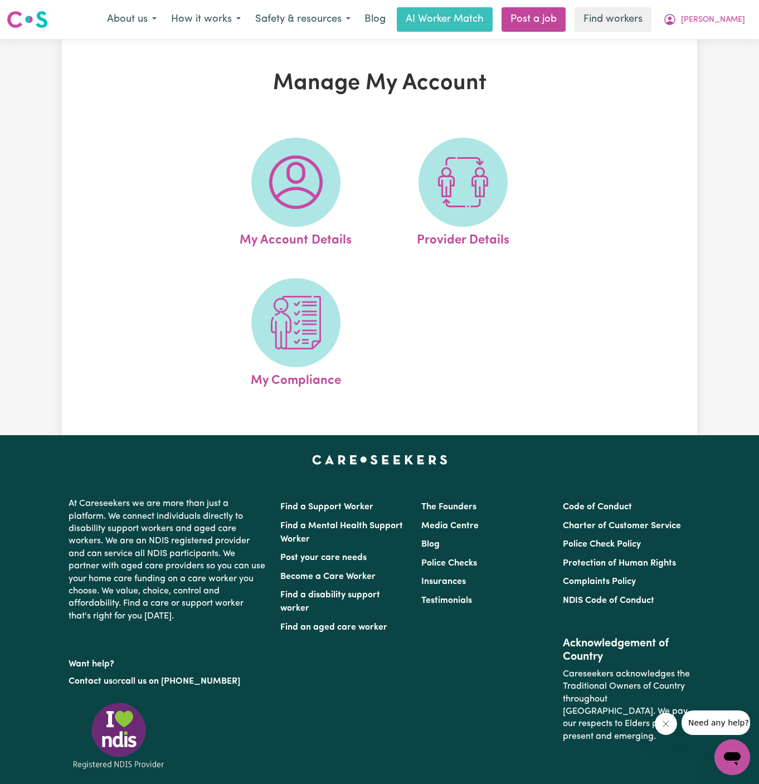
click at [287, 182] on img at bounding box center [295, 181] width 53 height 53
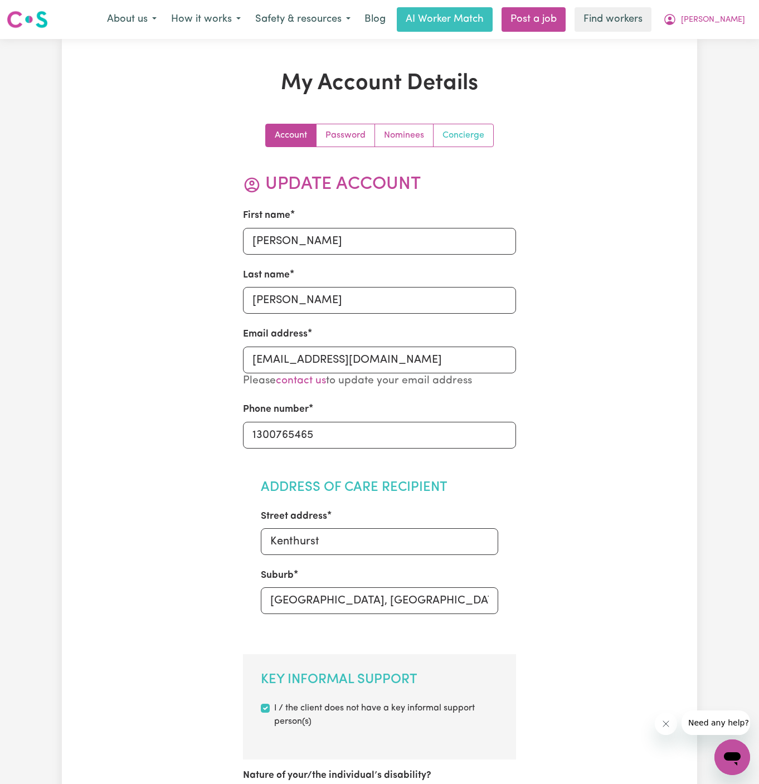
click at [466, 124] on link "Concierge" at bounding box center [463, 135] width 60 height 22
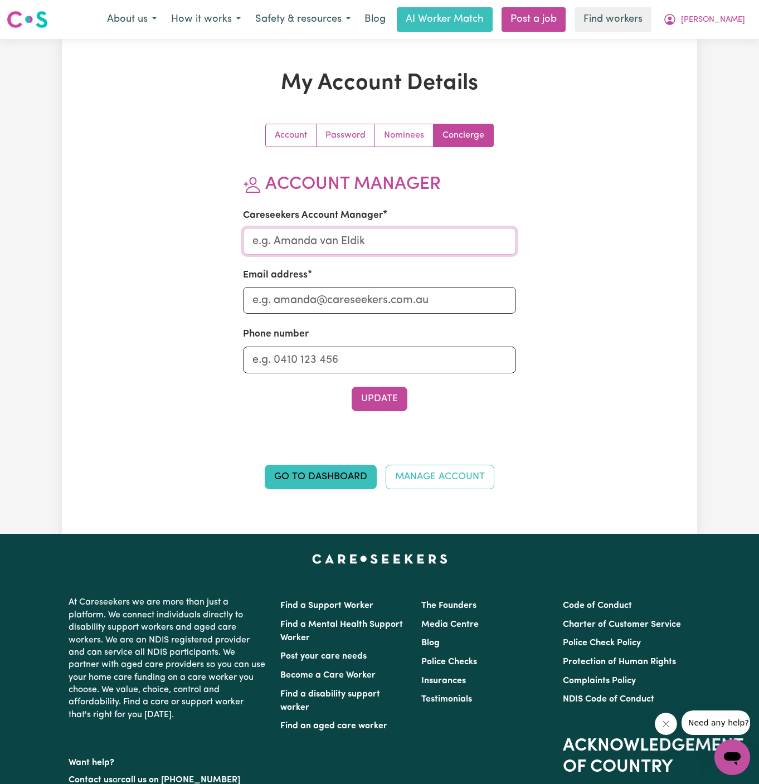
click at [284, 243] on input "Careseekers Account Manager" at bounding box center [380, 241] width 274 height 27
click at [383, 248] on input "Careseekers Account Manager" at bounding box center [380, 241] width 274 height 27
type input "Dyan"
click at [372, 284] on div "Email address" at bounding box center [380, 291] width 274 height 46
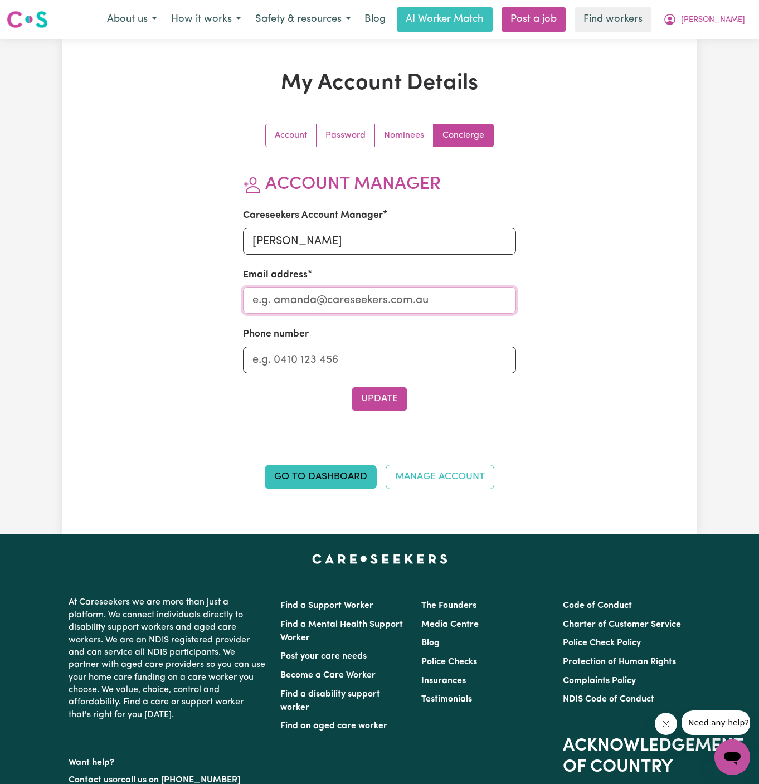
click at [369, 311] on input "Email address" at bounding box center [380, 300] width 274 height 27
type input "[PERSON_NAME][EMAIL_ADDRESS][DOMAIN_NAME]"
click at [370, 354] on input "Phone number" at bounding box center [380, 360] width 274 height 27
type input "1300765465"
click at [378, 394] on button "Update" at bounding box center [380, 399] width 56 height 25
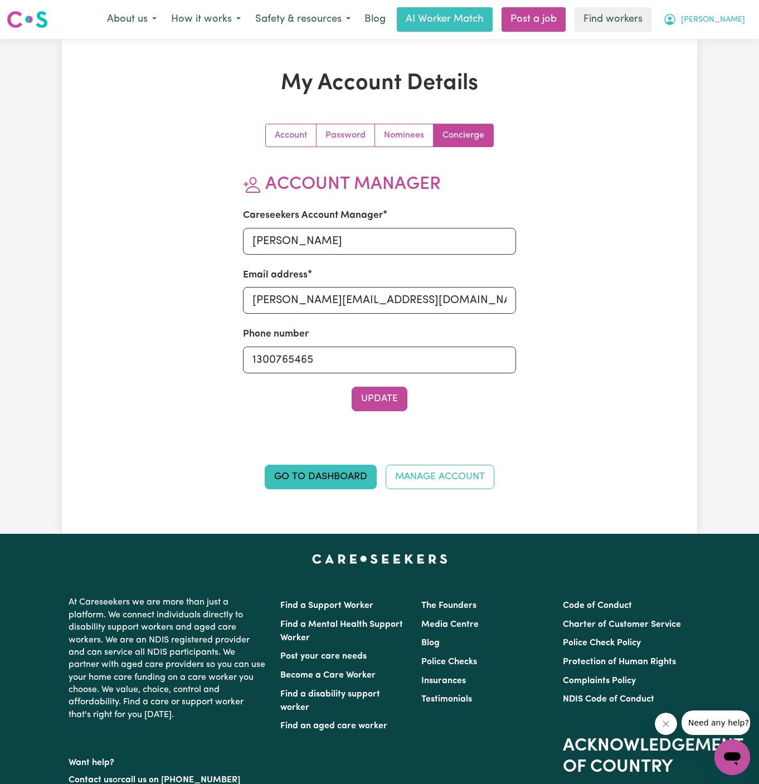
click at [739, 23] on span "[PERSON_NAME]" at bounding box center [713, 20] width 64 height 12
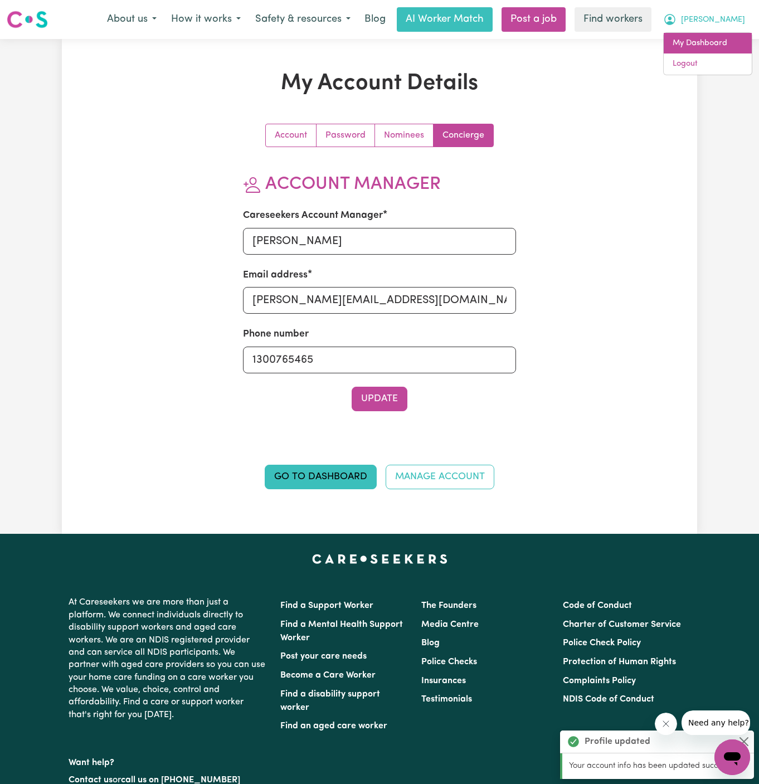
click at [724, 45] on link "My Dashboard" at bounding box center [707, 43] width 88 height 21
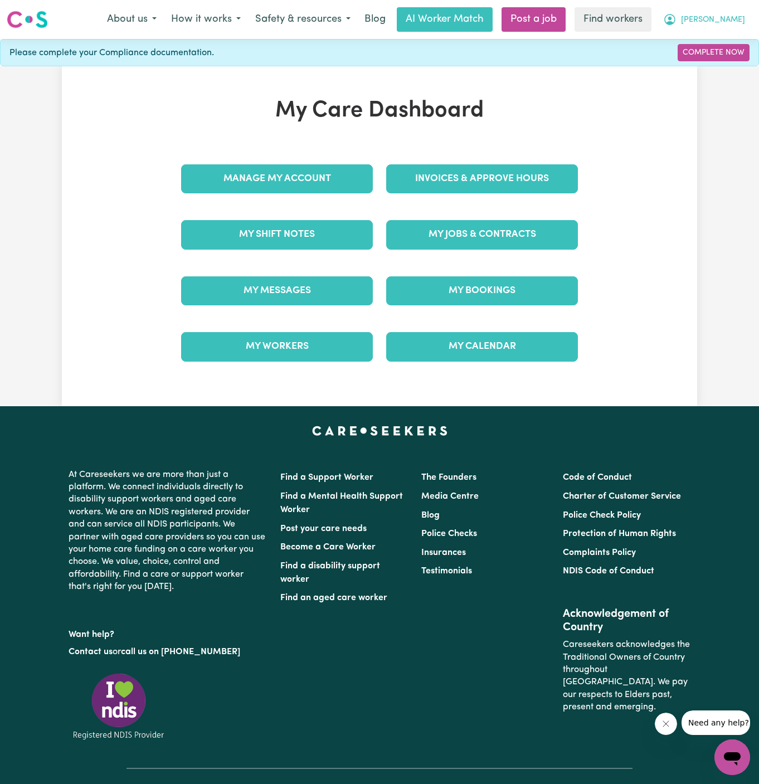
click at [736, 20] on span "[PERSON_NAME]" at bounding box center [713, 20] width 64 height 12
click at [736, 40] on link "My Dashboard" at bounding box center [707, 43] width 88 height 21
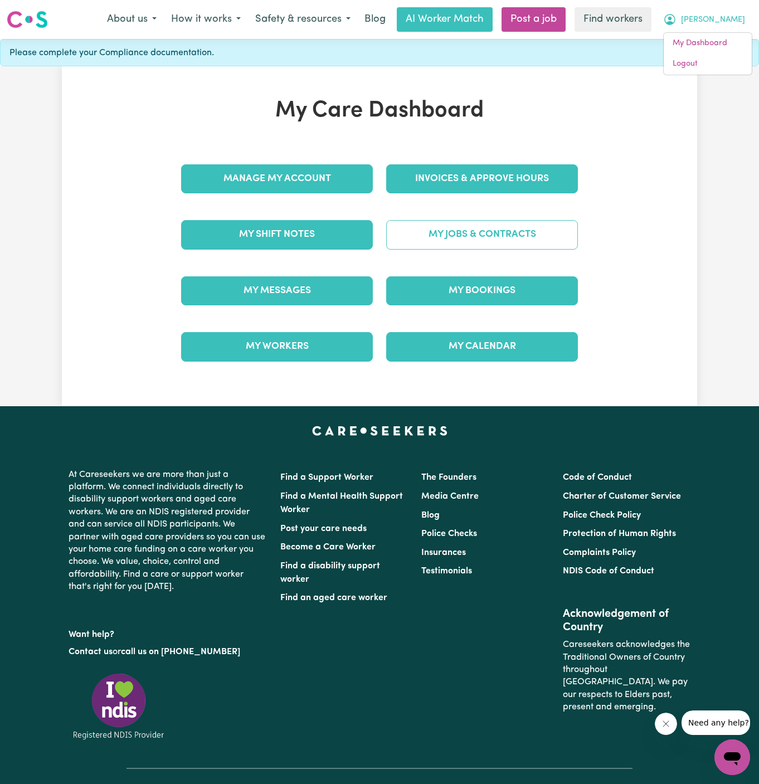
click at [510, 235] on link "My Jobs & Contracts" at bounding box center [482, 234] width 192 height 29
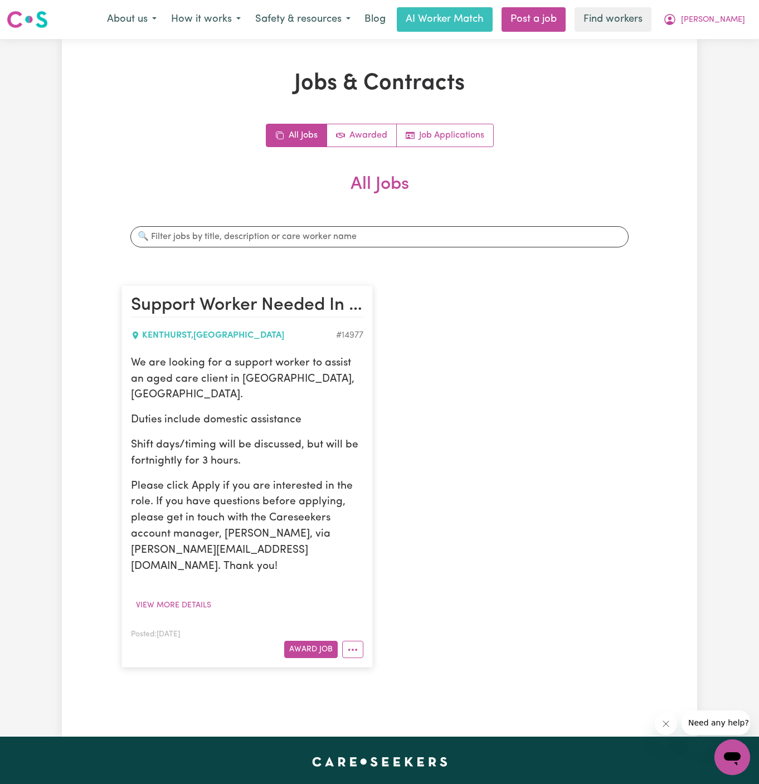
click at [330, 360] on p "We are looking for a support worker to assist an aged care client in Kenthurst,…" at bounding box center [247, 379] width 232 height 48
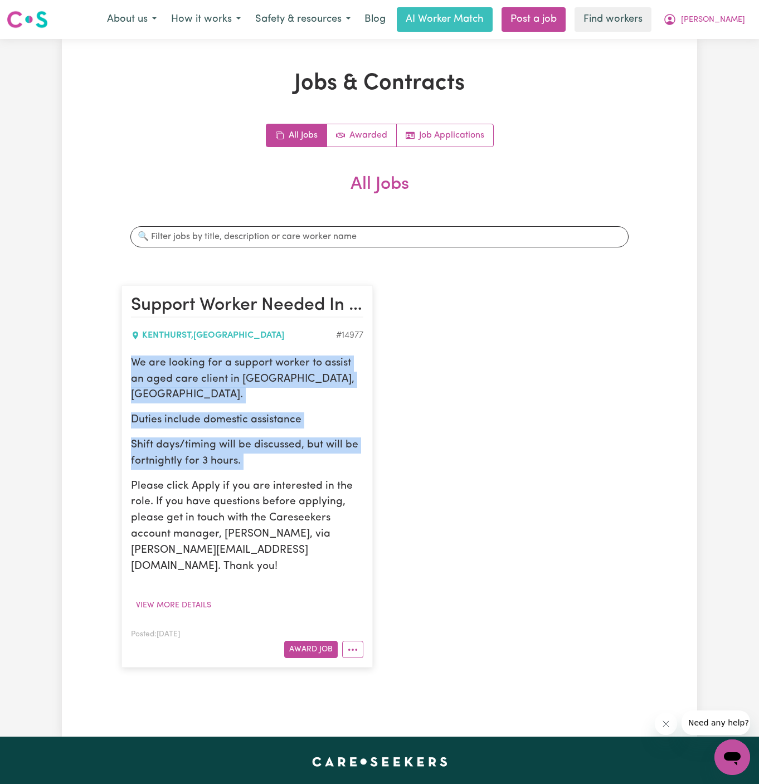
drag, startPoint x: 265, startPoint y: 452, endPoint x: 124, endPoint y: 360, distance: 168.7
click at [124, 360] on article "Support Worker Needed In Kenthurst, NSW KENTHURST , New South Wales # 14977 We …" at bounding box center [246, 476] width 251 height 382
copy div "We are looking for a support worker to assist an aged care client in Kenthurst,…"
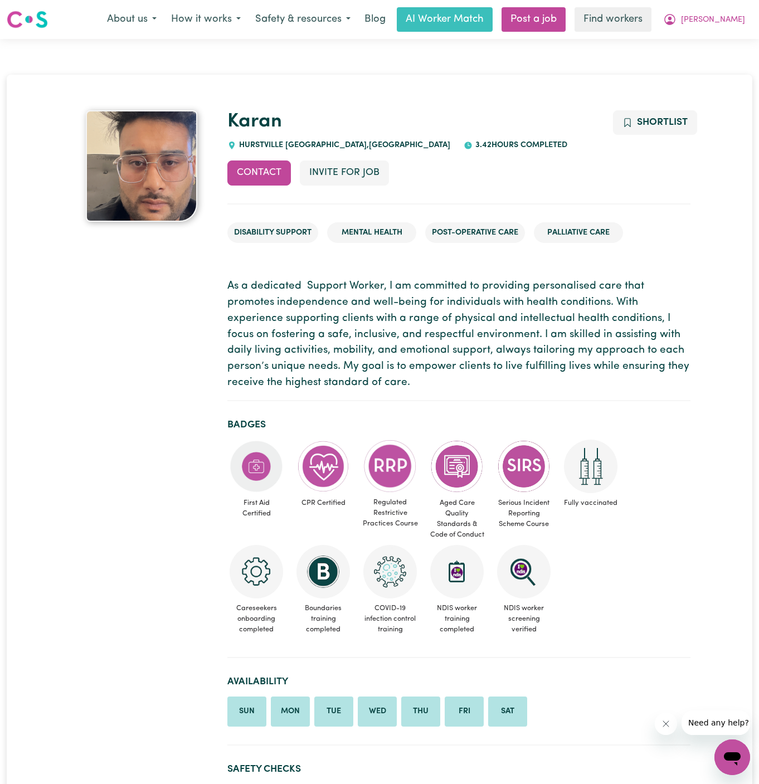
click at [265, 145] on span "HURSTVILLE WESTFIELD , New South Wales" at bounding box center [343, 145] width 214 height 8
copy span "HURSTVILLE"
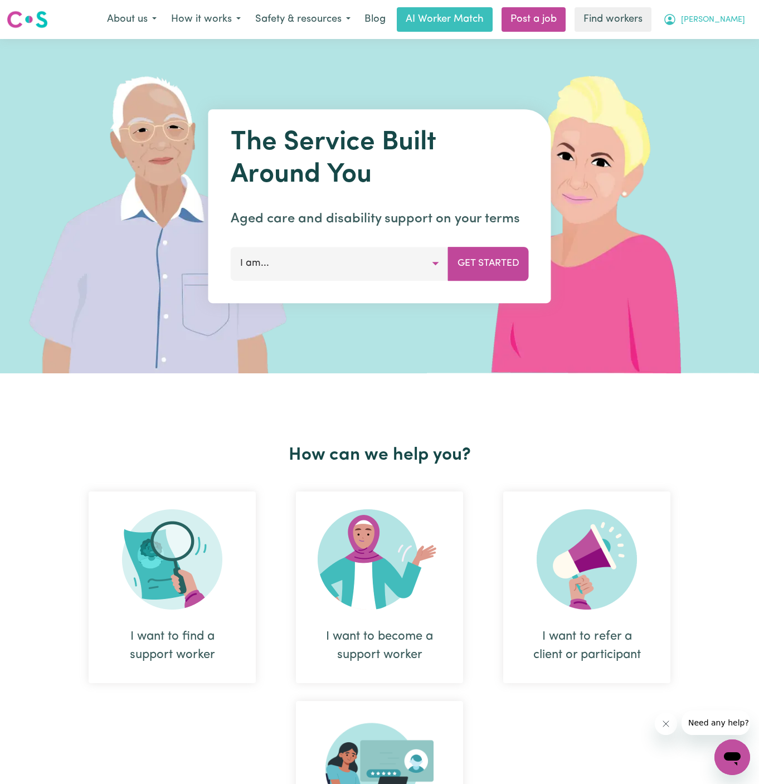
click at [735, 26] on span "[PERSON_NAME]" at bounding box center [713, 20] width 64 height 12
click at [734, 75] on img at bounding box center [593, 206] width 332 height 334
click at [744, 22] on button "[PERSON_NAME]" at bounding box center [704, 19] width 96 height 23
click at [732, 57] on link "Logout" at bounding box center [707, 63] width 88 height 21
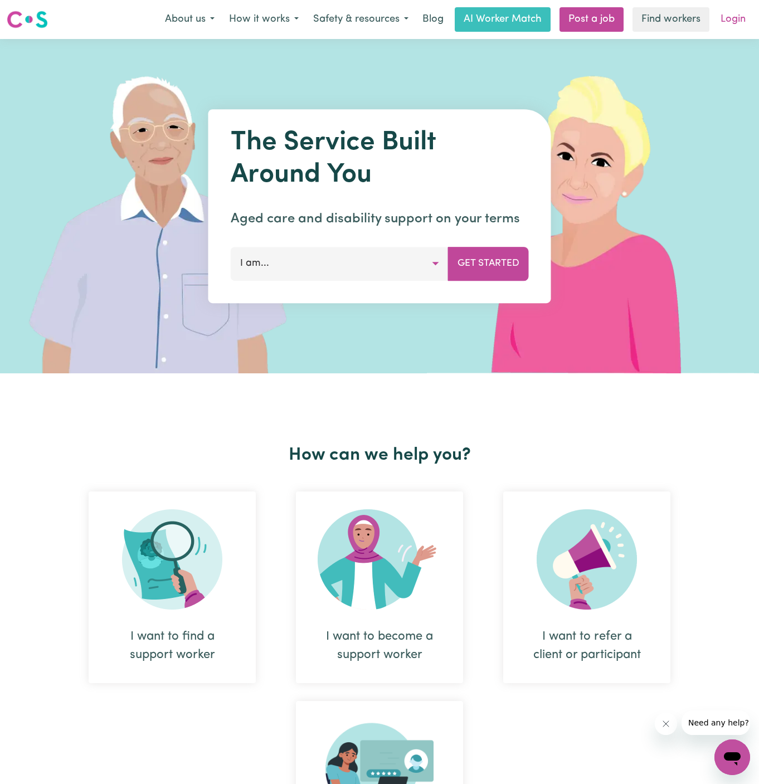
click at [735, 21] on link "Login" at bounding box center [733, 19] width 38 height 25
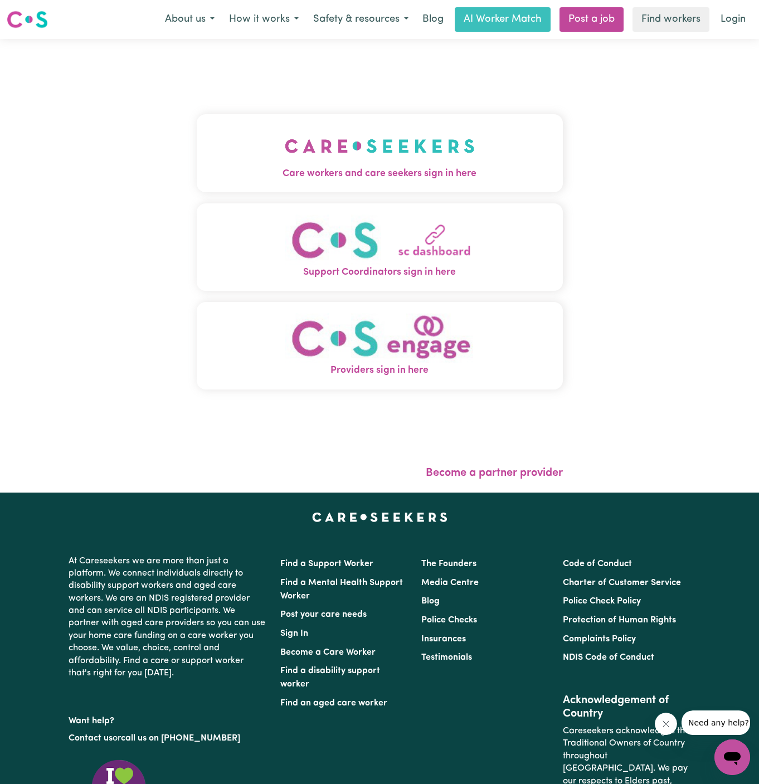
click at [387, 160] on img "Care workers and care seekers sign in here" at bounding box center [380, 145] width 190 height 41
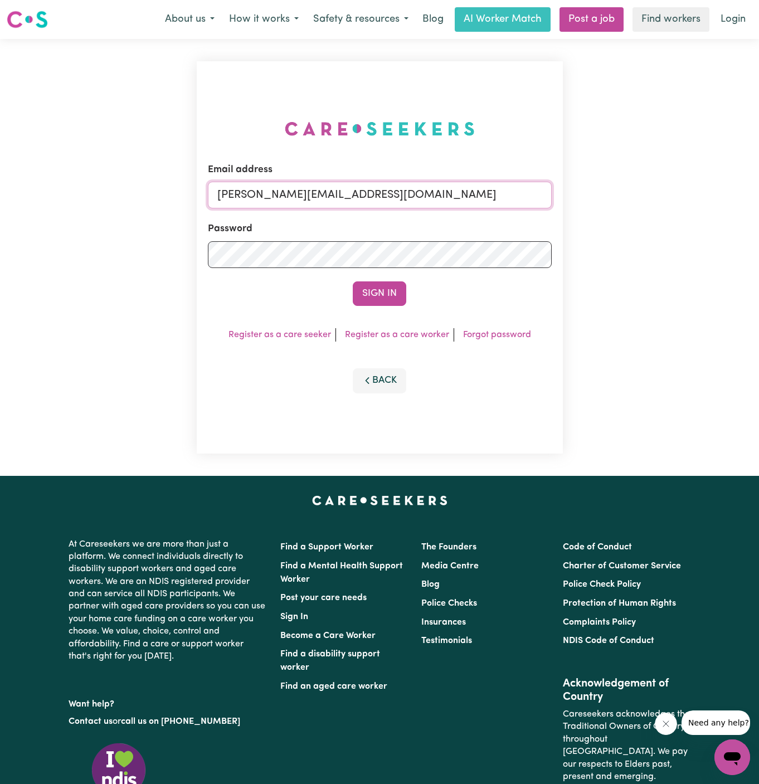
click at [430, 196] on input "[PERSON_NAME][EMAIL_ADDRESS][DOMAIN_NAME]" at bounding box center [380, 195] width 344 height 27
click at [327, 206] on input "[EMAIL_ADDRESS][DOMAIN_NAME]" at bounding box center [380, 195] width 344 height 27
click at [277, 197] on input "[EMAIL_ADDRESS][DOMAIN_NAME]" at bounding box center [380, 195] width 344 height 27
drag, startPoint x: 275, startPoint y: 196, endPoint x: 603, endPoint y: 190, distance: 327.6
click at [603, 190] on div "Email address [EMAIL_ADDRESS][DOMAIN_NAME] Password Sign In Register as a care …" at bounding box center [379, 257] width 759 height 437
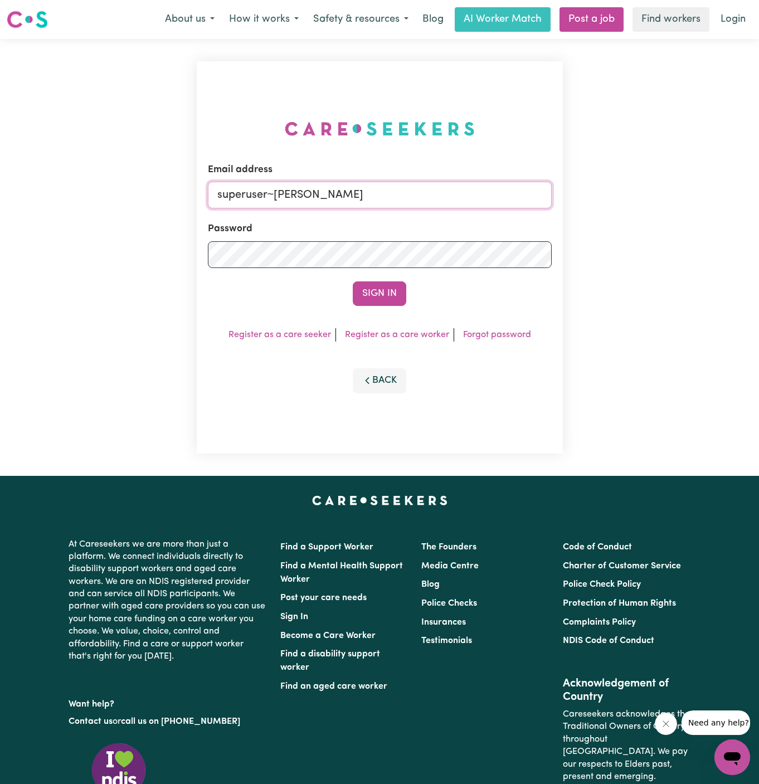
click at [291, 198] on input "superuser~[PERSON_NAME]" at bounding box center [380, 195] width 344 height 27
paste input "[EMAIL_ADDRESS][DOMAIN_NAME]"
type input "[EMAIL_ADDRESS][DOMAIN_NAME]"
click at [373, 291] on button "Sign In" at bounding box center [379, 293] width 53 height 25
